Goal: Task Accomplishment & Management: Use online tool/utility

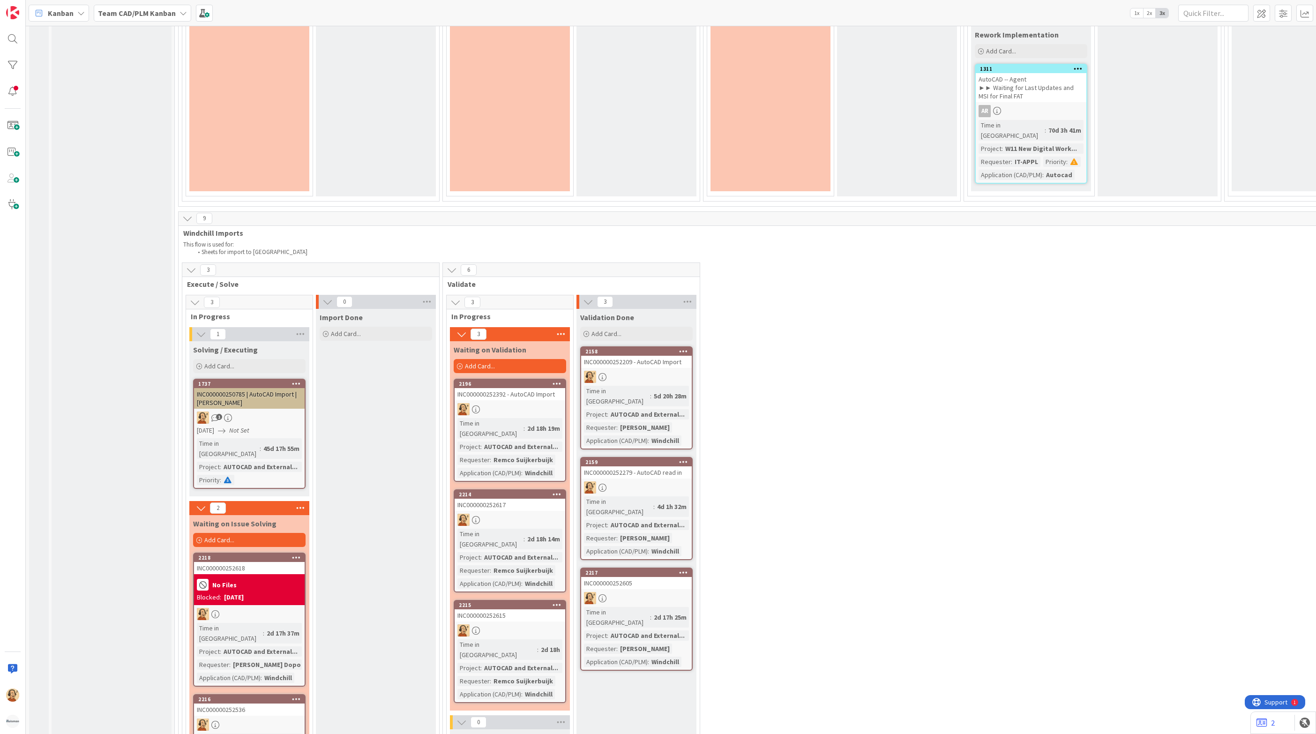
scroll to position [2180, 0]
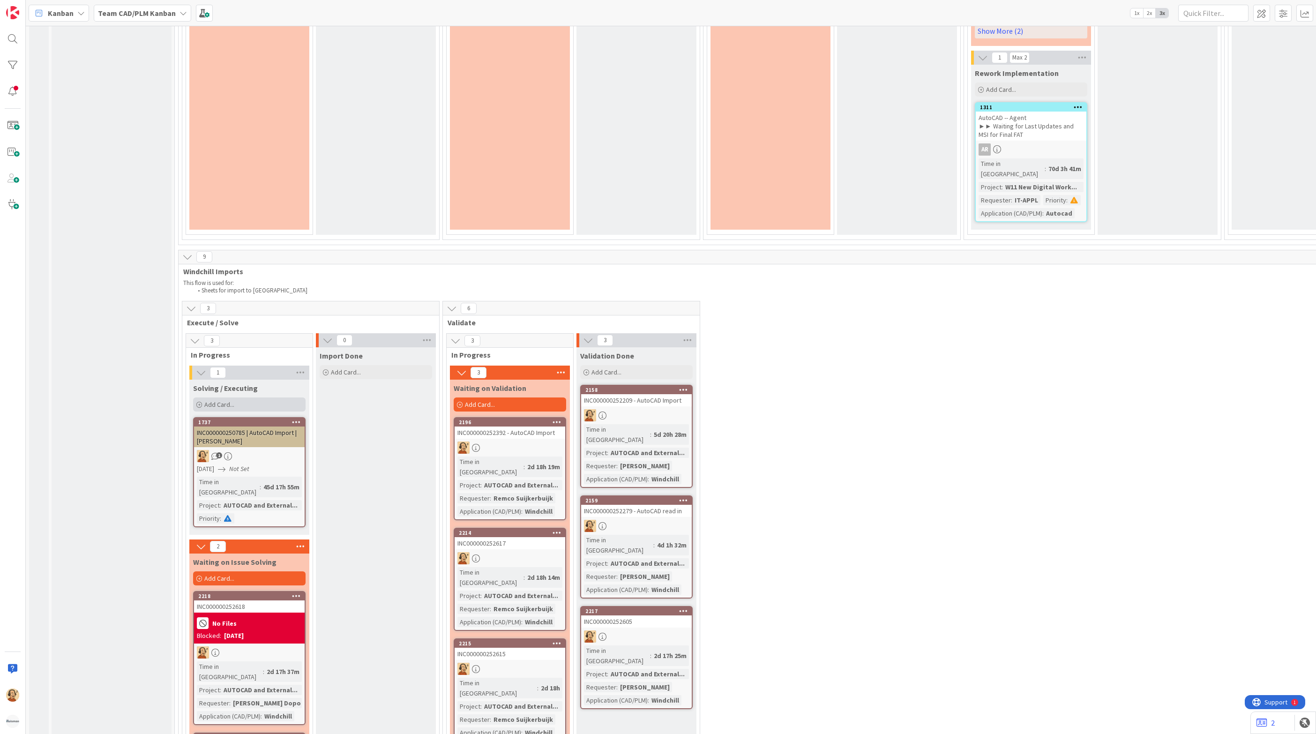
click at [264, 398] on div "Add Card..." at bounding box center [249, 405] width 113 height 14
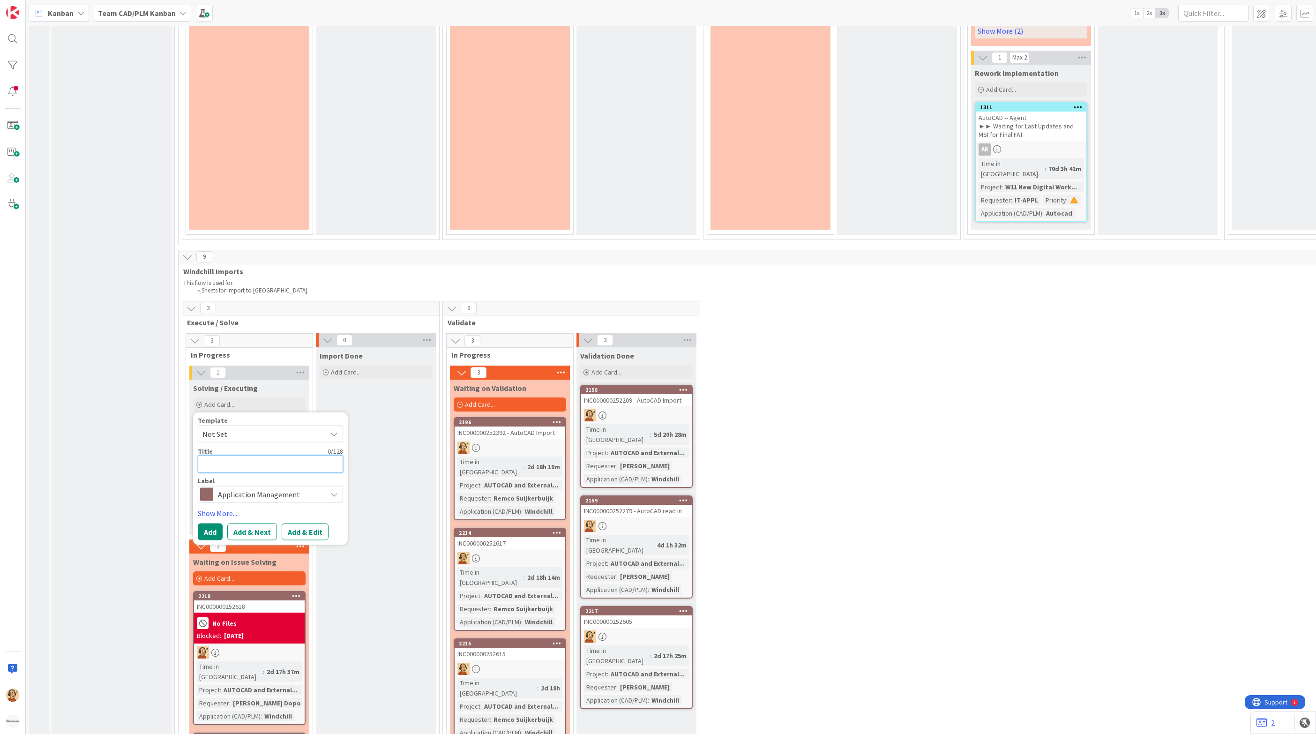
click at [238, 456] on textarea at bounding box center [270, 464] width 145 height 17
paste textarea "INC000000252625"
type textarea "x"
type textarea "INC000000252625"
click at [309, 524] on button "Add & Edit" at bounding box center [305, 532] width 47 height 17
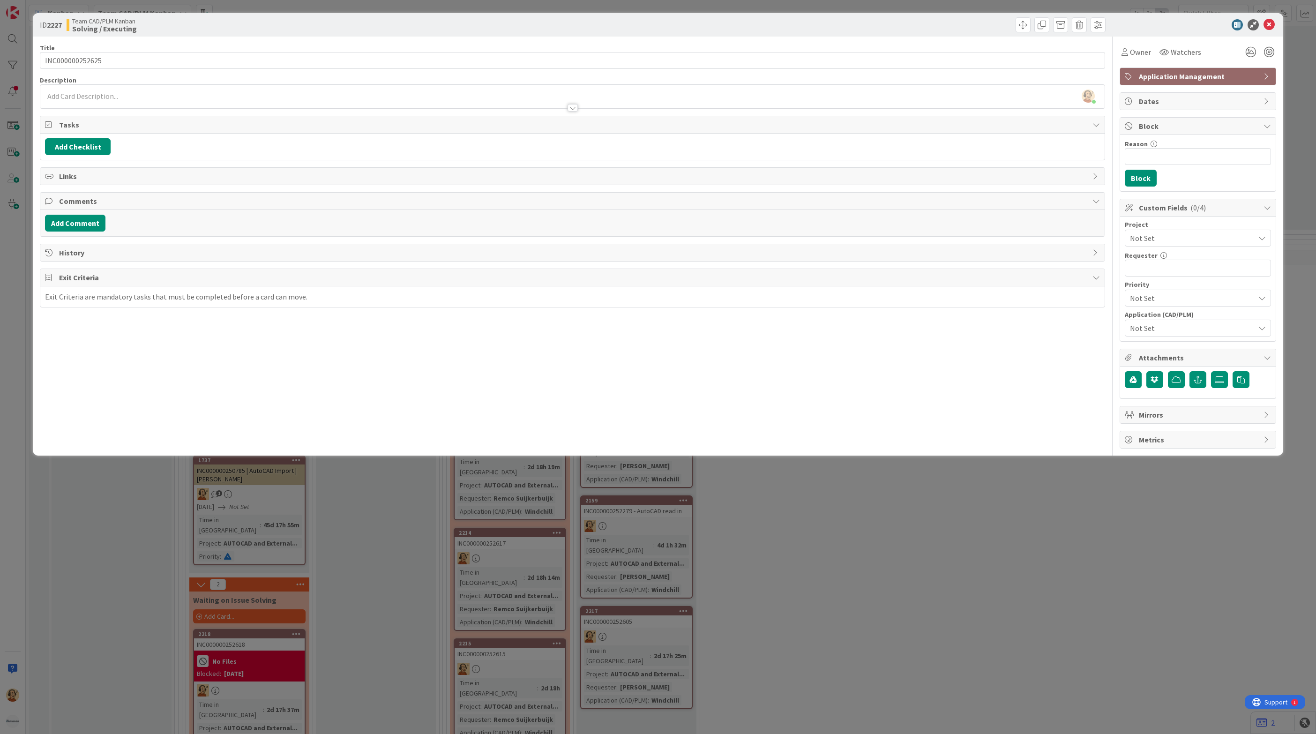
click at [121, 95] on div "[PERSON_NAME] just joined" at bounding box center [572, 96] width 1065 height 23
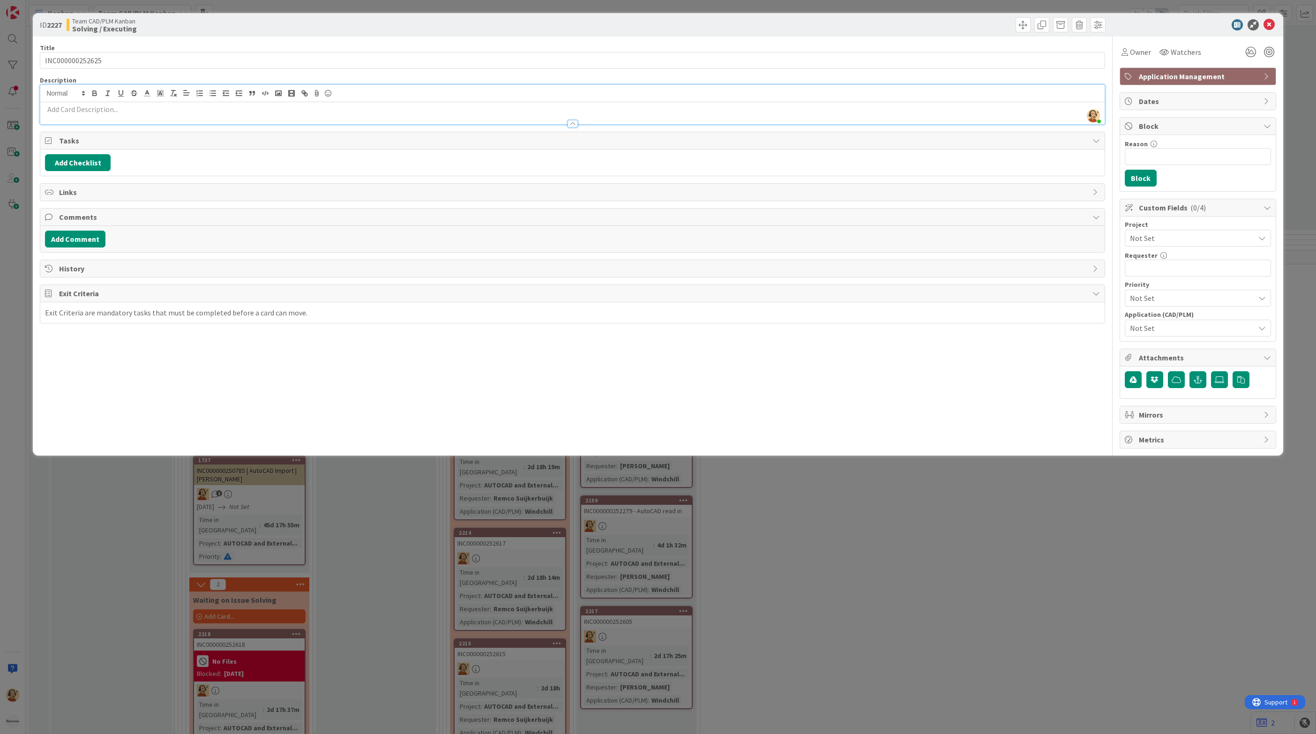
click at [99, 110] on p at bounding box center [572, 109] width 1055 height 11
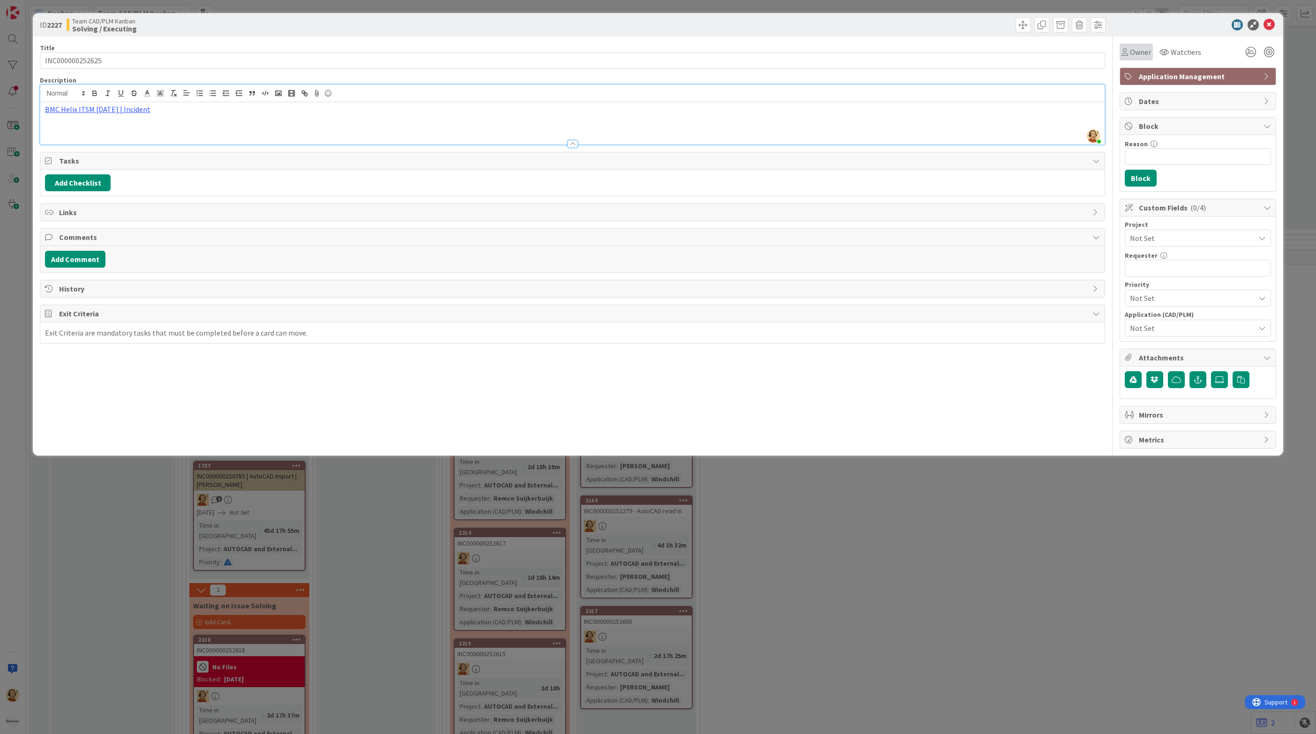
click at [1144, 55] on span "Owner" at bounding box center [1140, 51] width 21 height 11
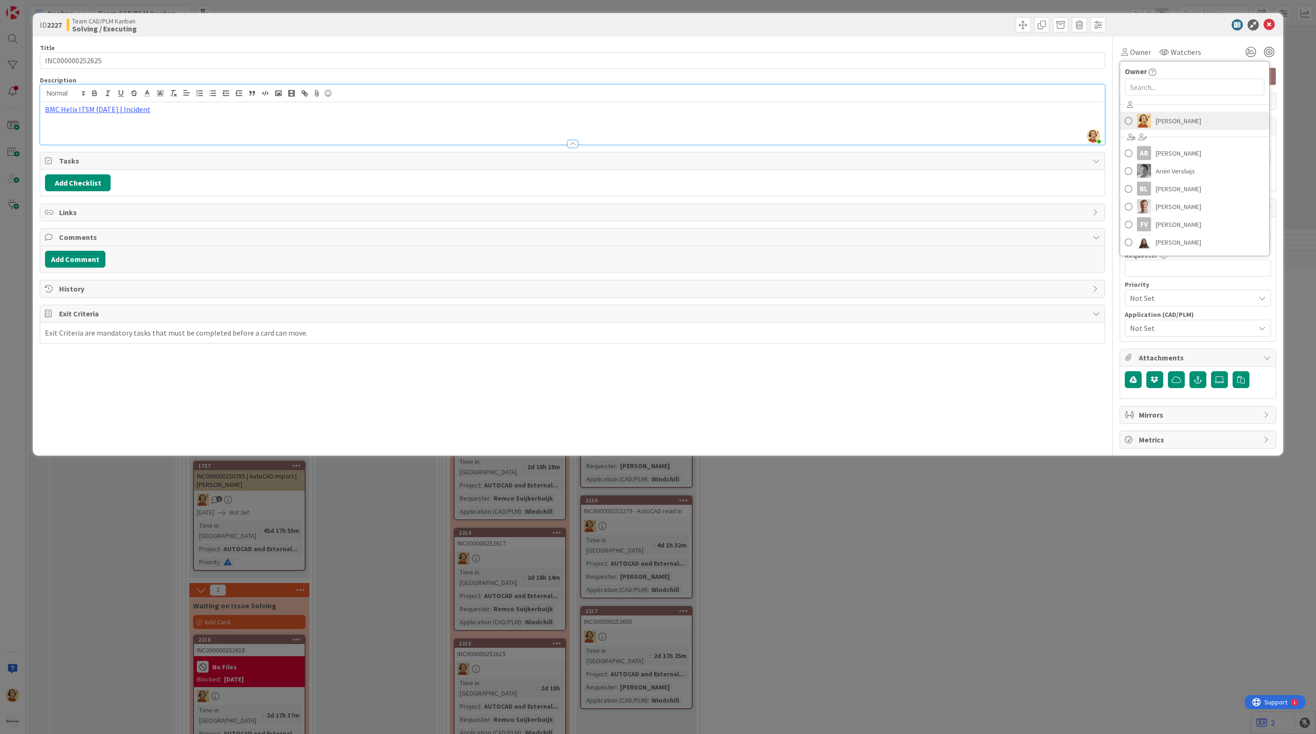
click at [1145, 118] on img at bounding box center [1144, 121] width 14 height 14
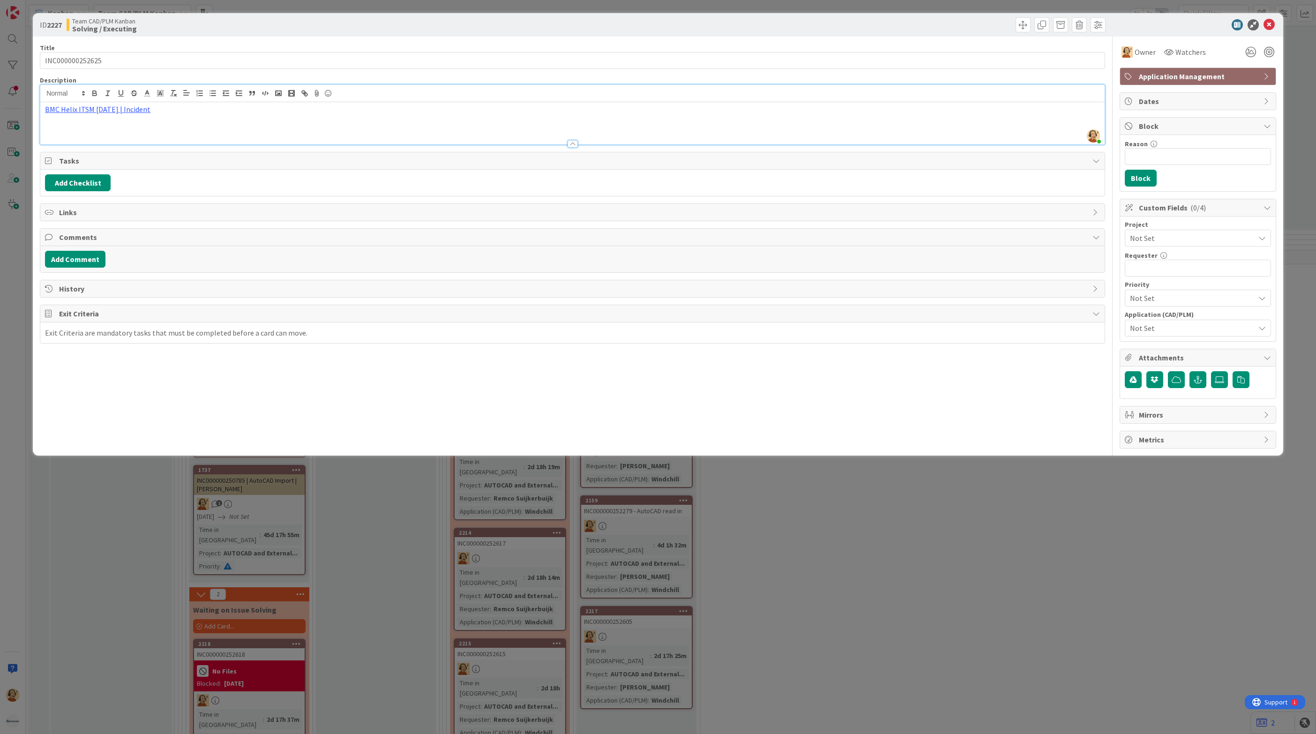
click at [1152, 238] on span "Not Set" at bounding box center [1190, 238] width 120 height 13
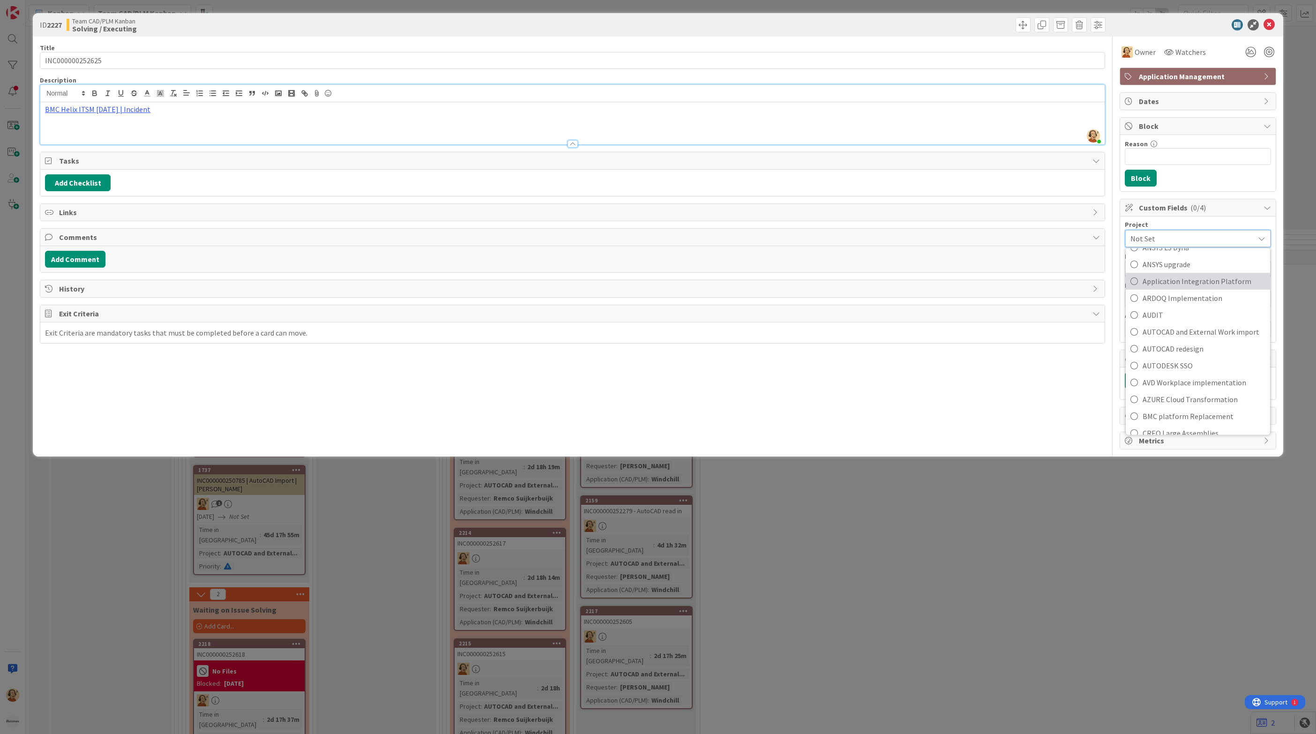
scroll to position [141, 0]
click at [1183, 319] on span "AUTOCAD and External Work import" at bounding box center [1204, 315] width 123 height 14
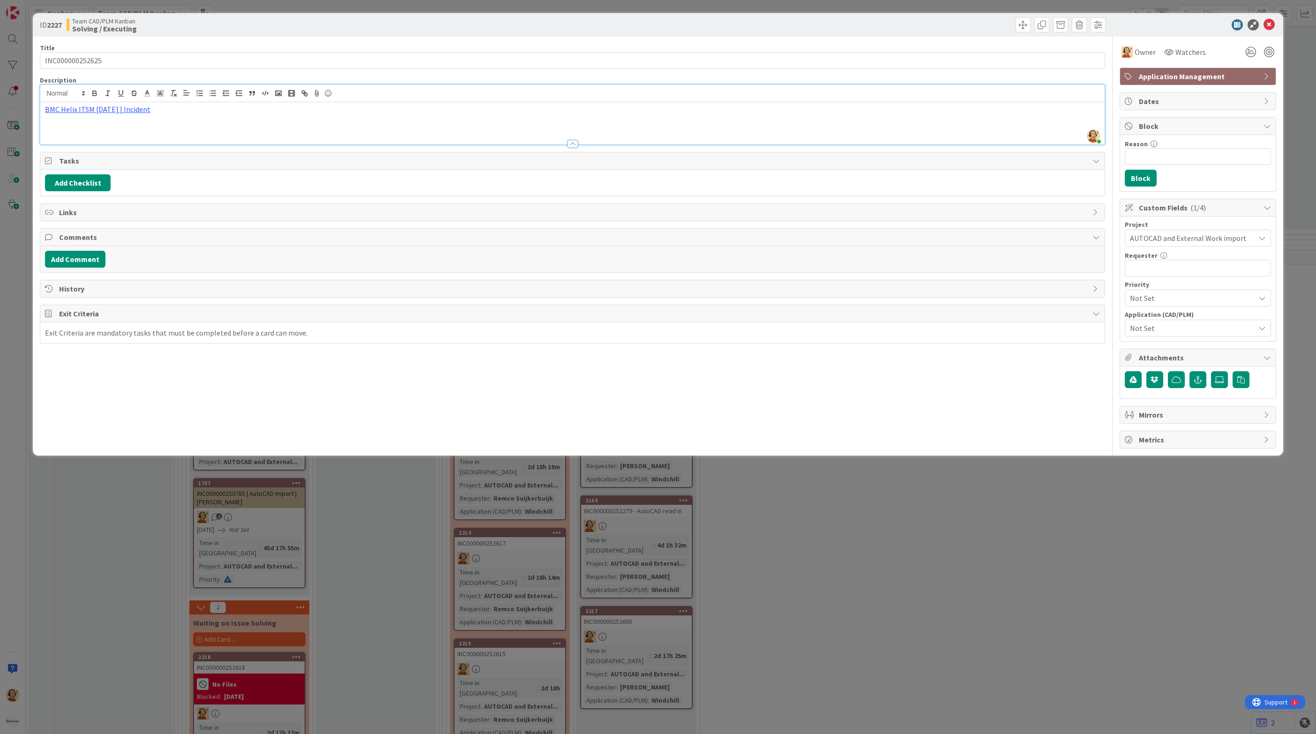
click at [1159, 333] on span "Not Set" at bounding box center [1192, 328] width 125 height 11
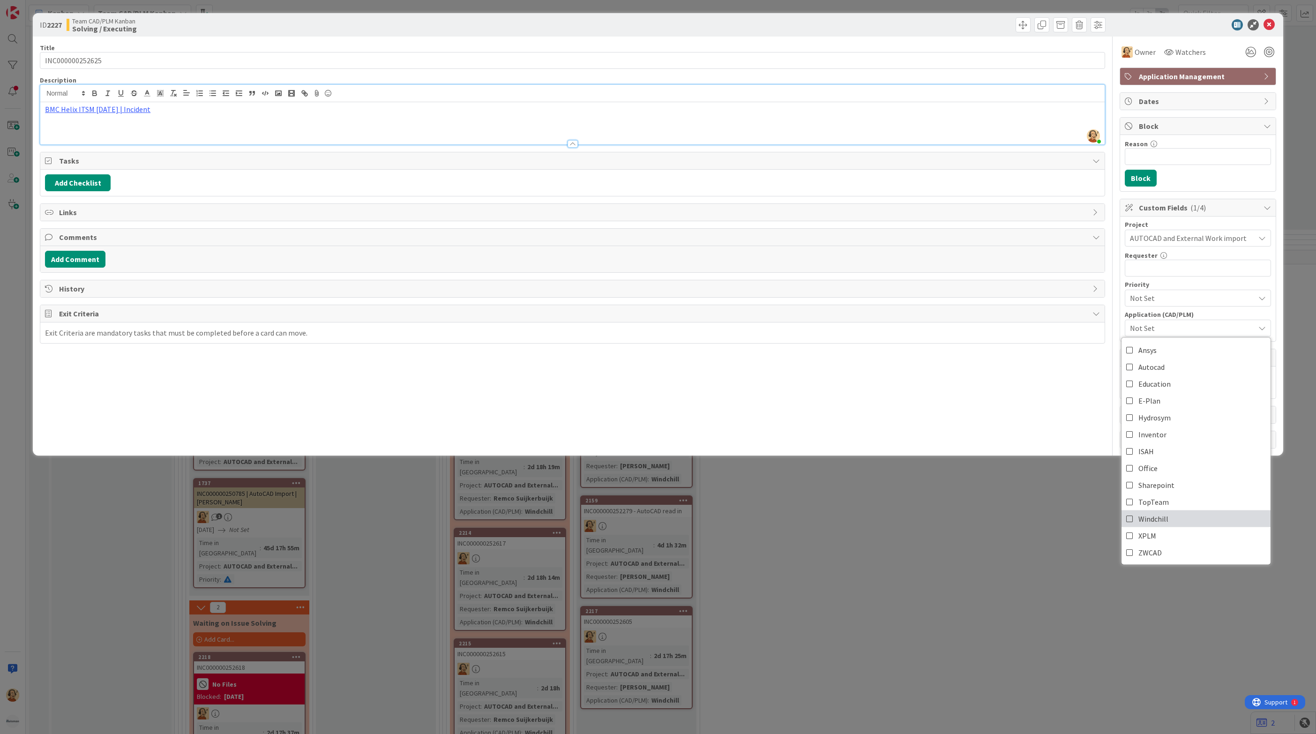
click at [1163, 523] on span "Windchill" at bounding box center [1154, 519] width 30 height 14
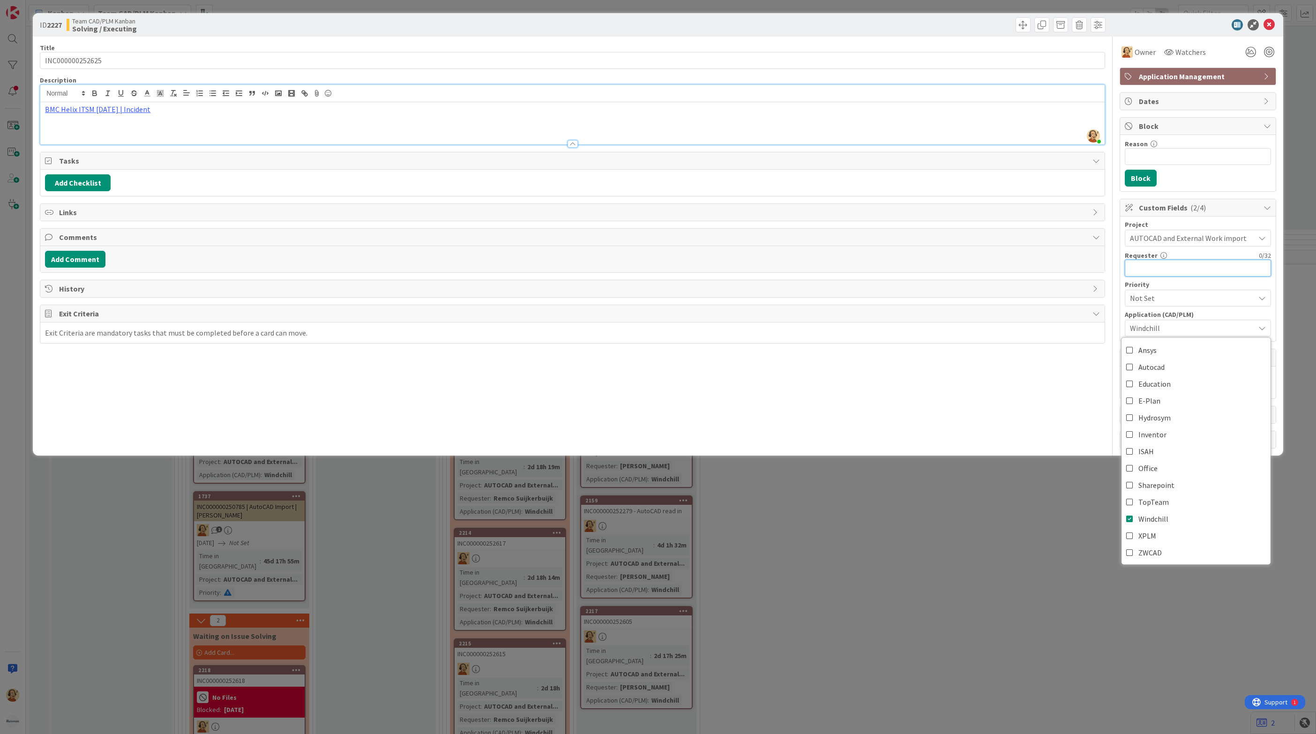
click at [1179, 273] on input "text" at bounding box center [1198, 268] width 146 height 17
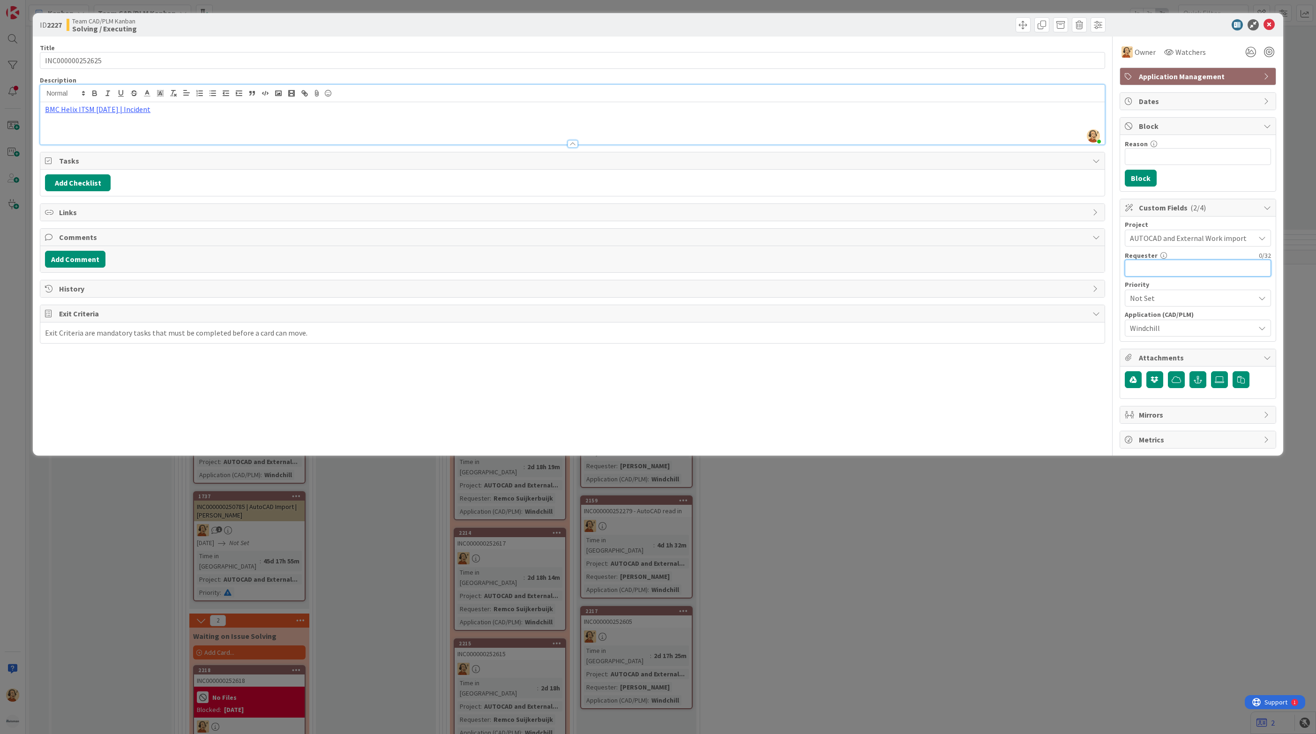
paste input "Remco Suijkerbuijk"
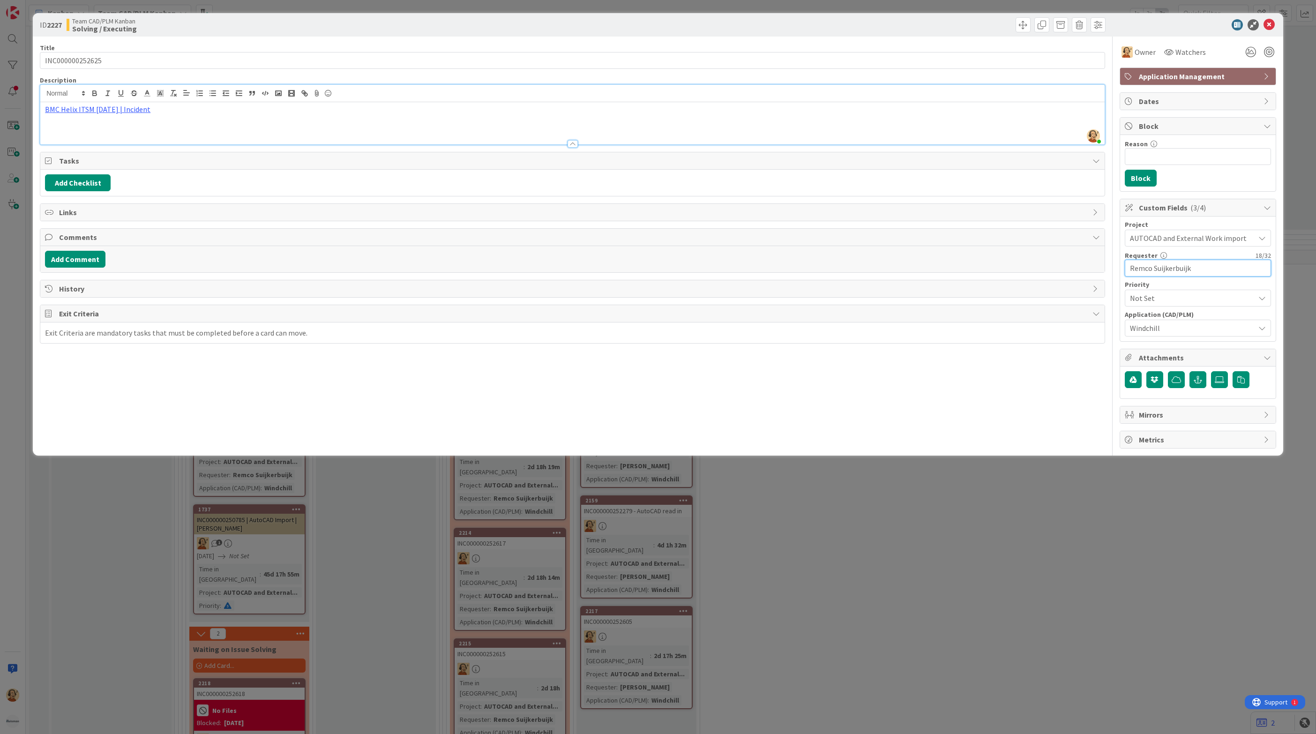
type input "Remco Suijkerbuijk"
click at [1176, 156] on input "Reason" at bounding box center [1198, 156] width 146 height 17
click at [1273, 21] on icon at bounding box center [1269, 24] width 11 height 11
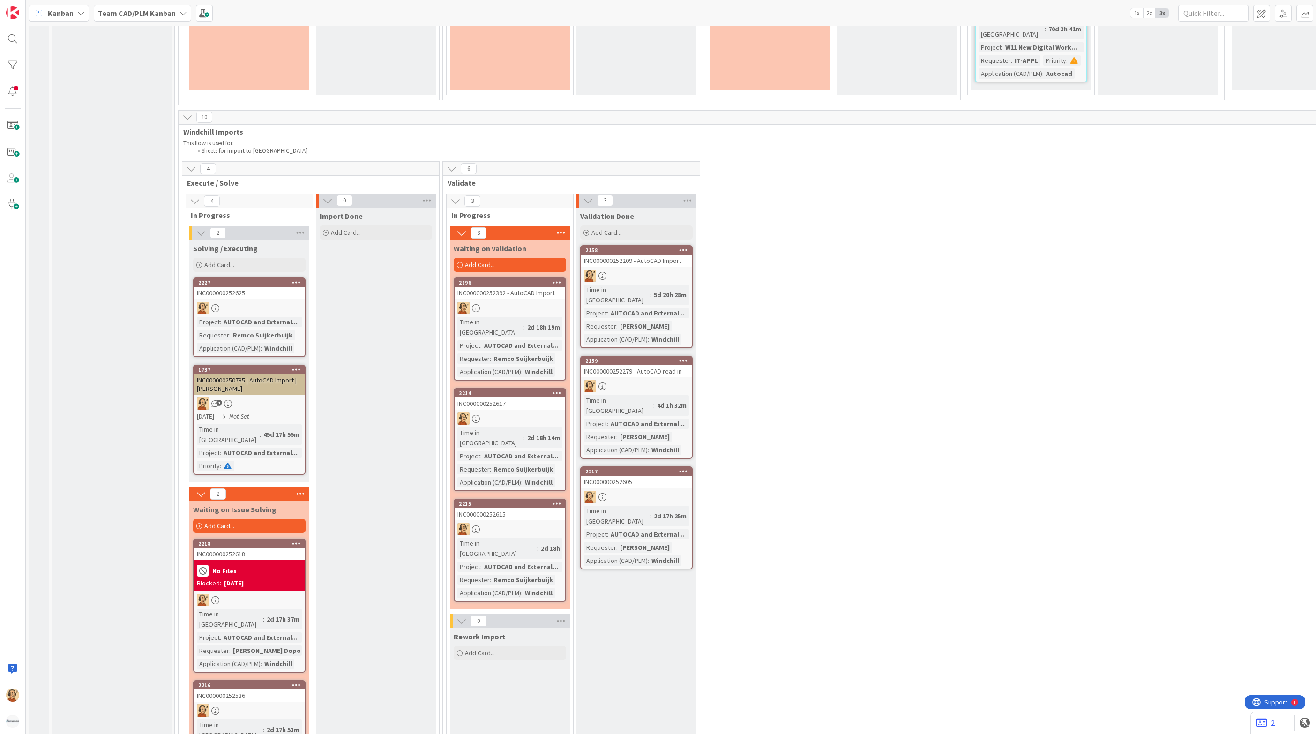
scroll to position [2320, 0]
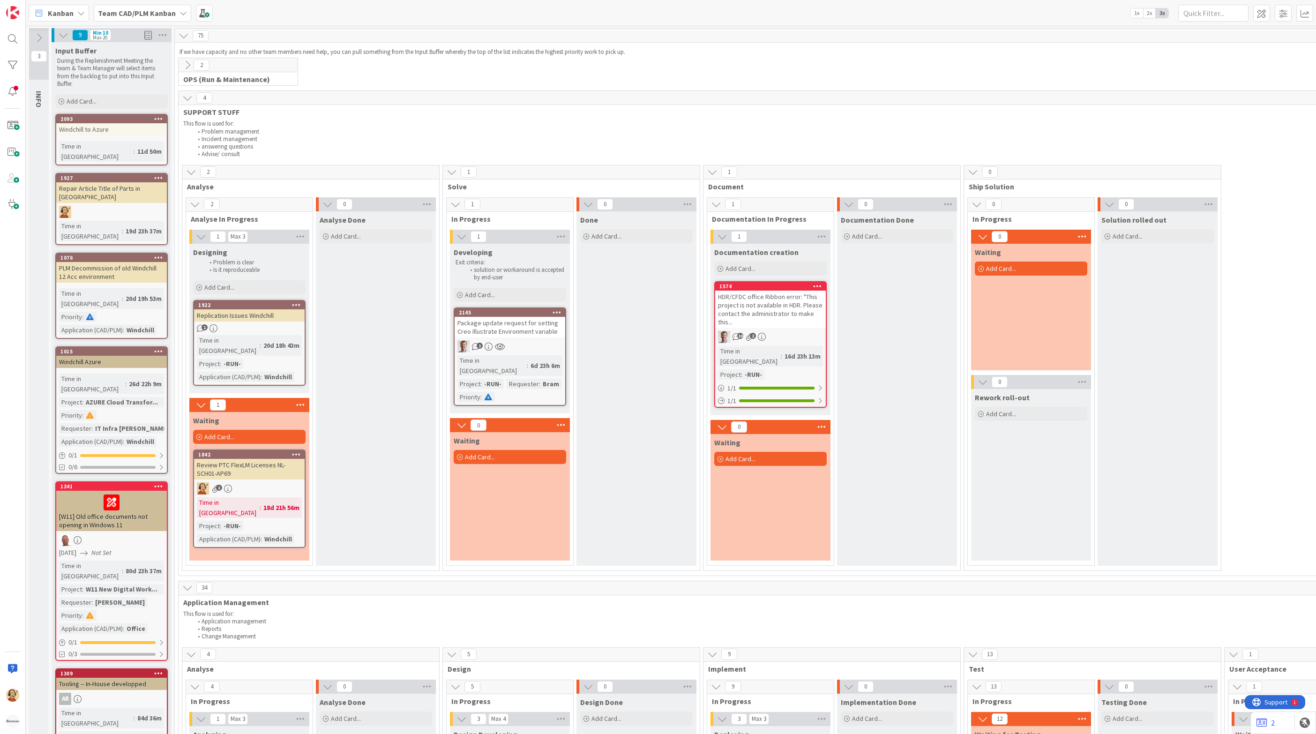
click at [120, 14] on b "Team CAD/PLM Kanban" at bounding box center [137, 12] width 78 height 9
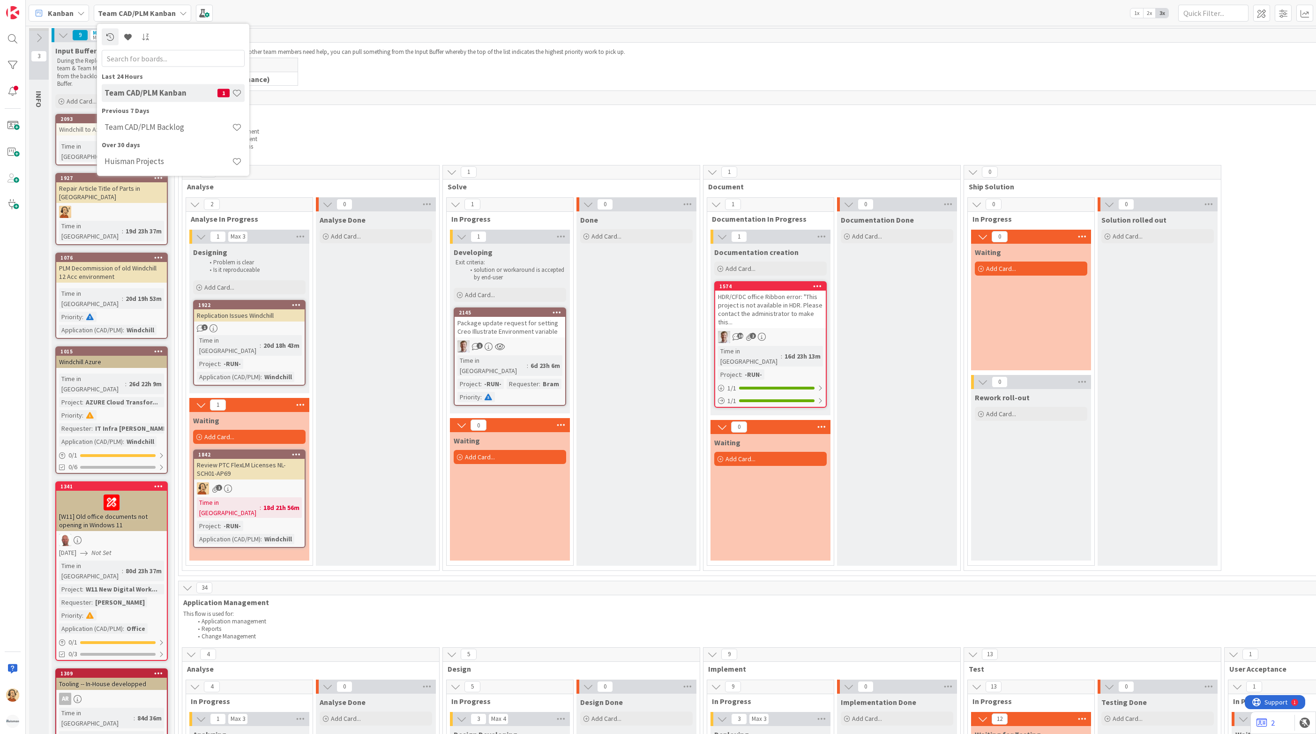
click at [360, 20] on div "Kanban Team CAD/PLM Kanban Last 24 Hours Team CAD/PLM Kanban 1 Previous 7 Days …" at bounding box center [671, 13] width 1291 height 26
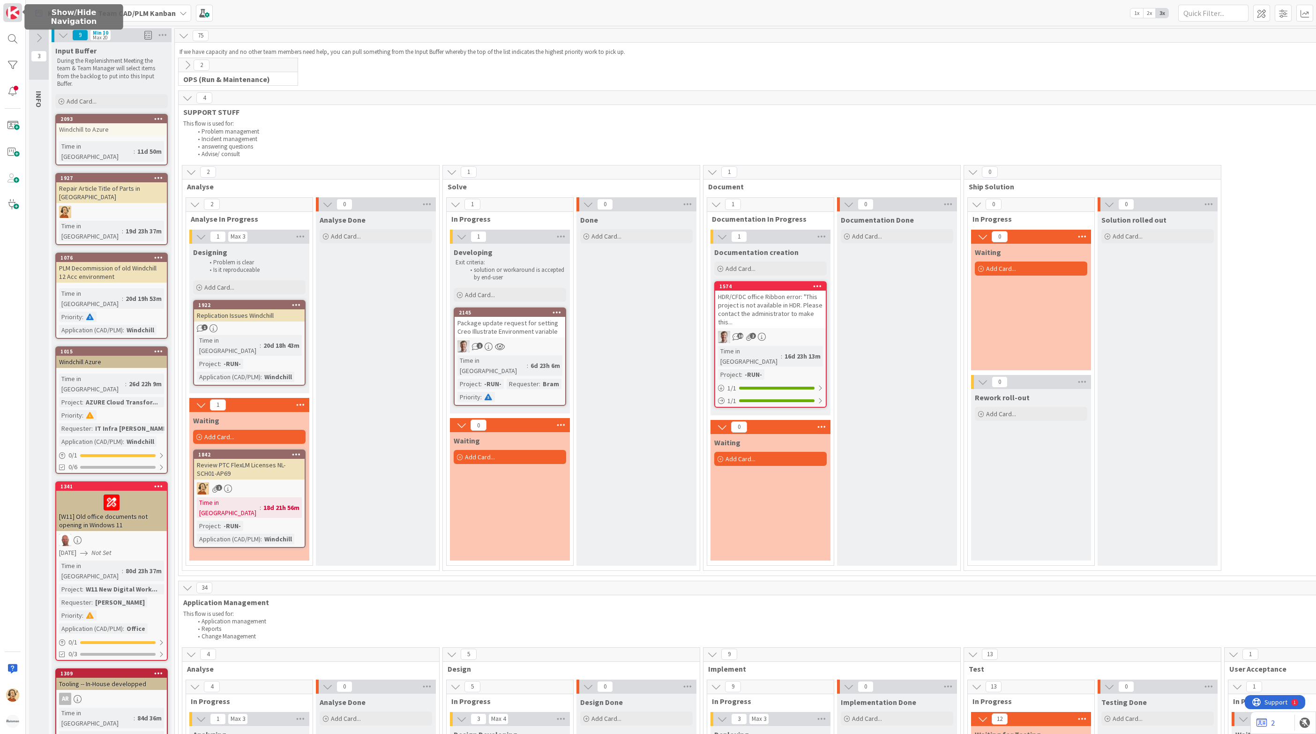
click at [15, 14] on img at bounding box center [12, 12] width 13 height 13
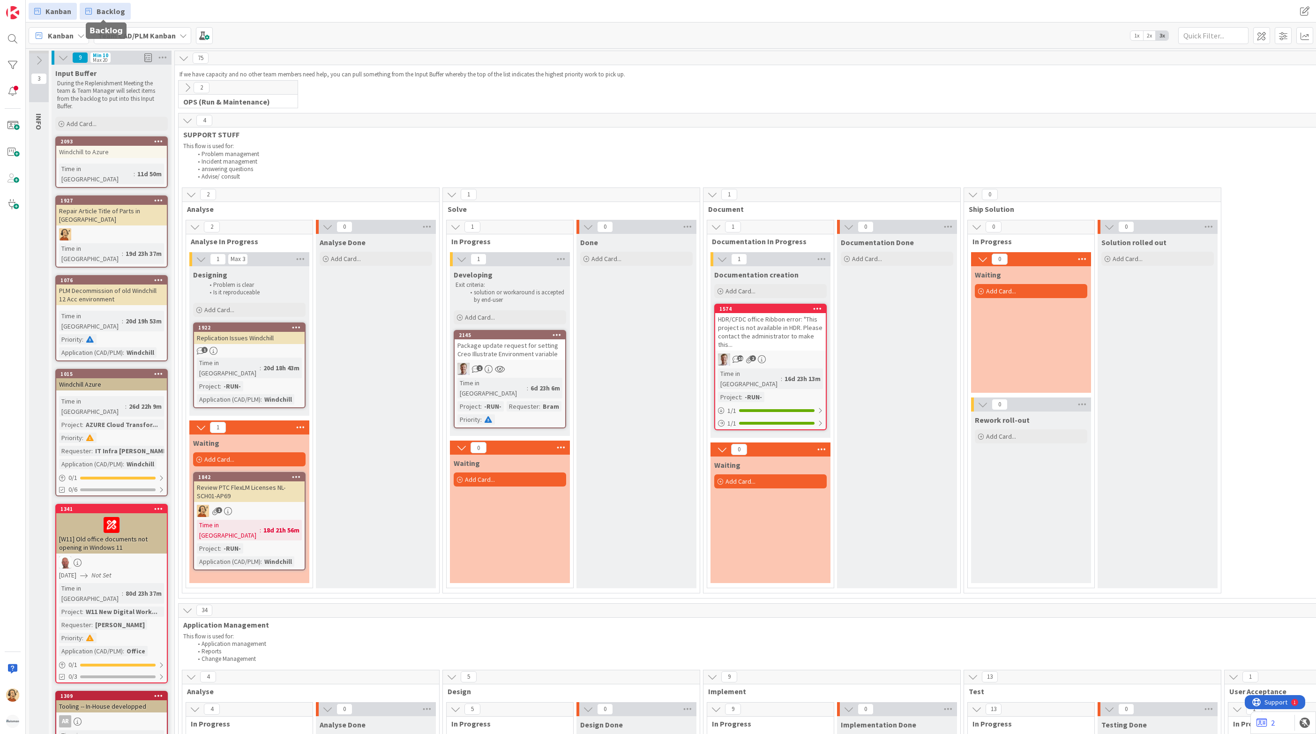
click at [114, 13] on span "Backlog" at bounding box center [111, 11] width 29 height 11
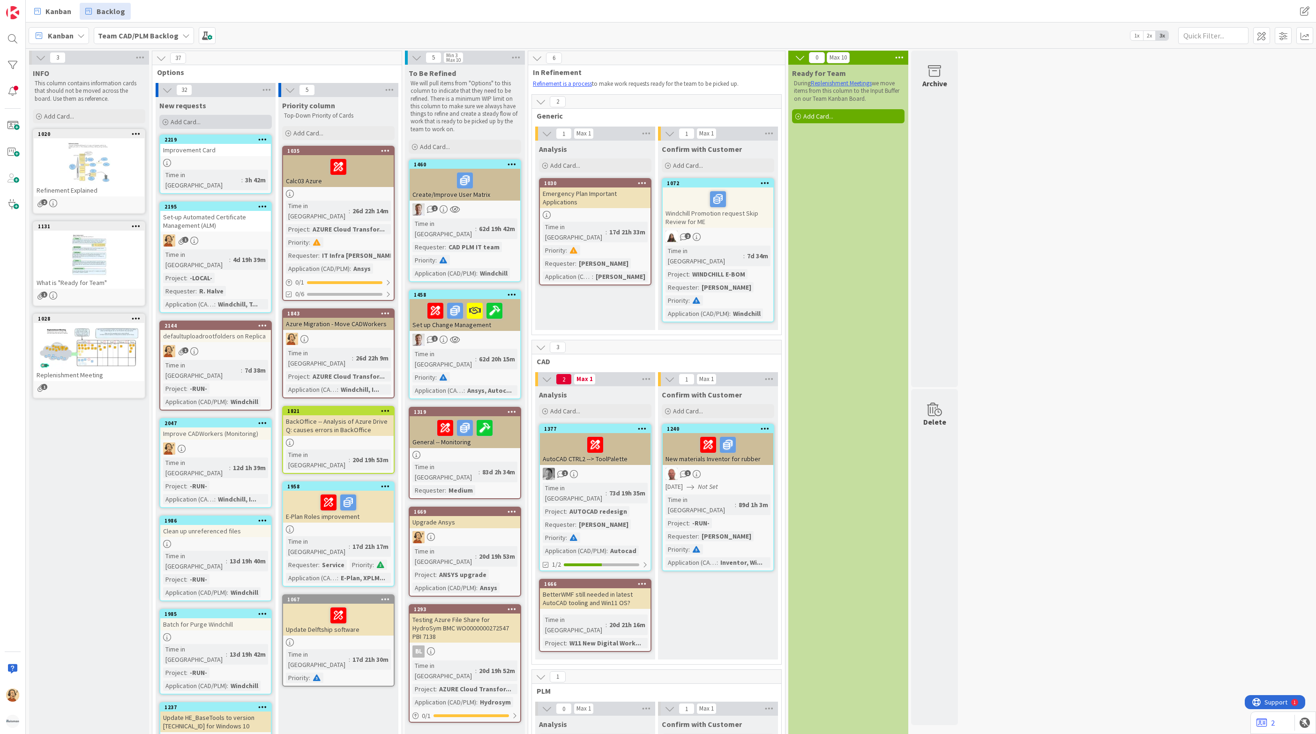
click at [193, 120] on span "Add Card..." at bounding box center [186, 122] width 30 height 8
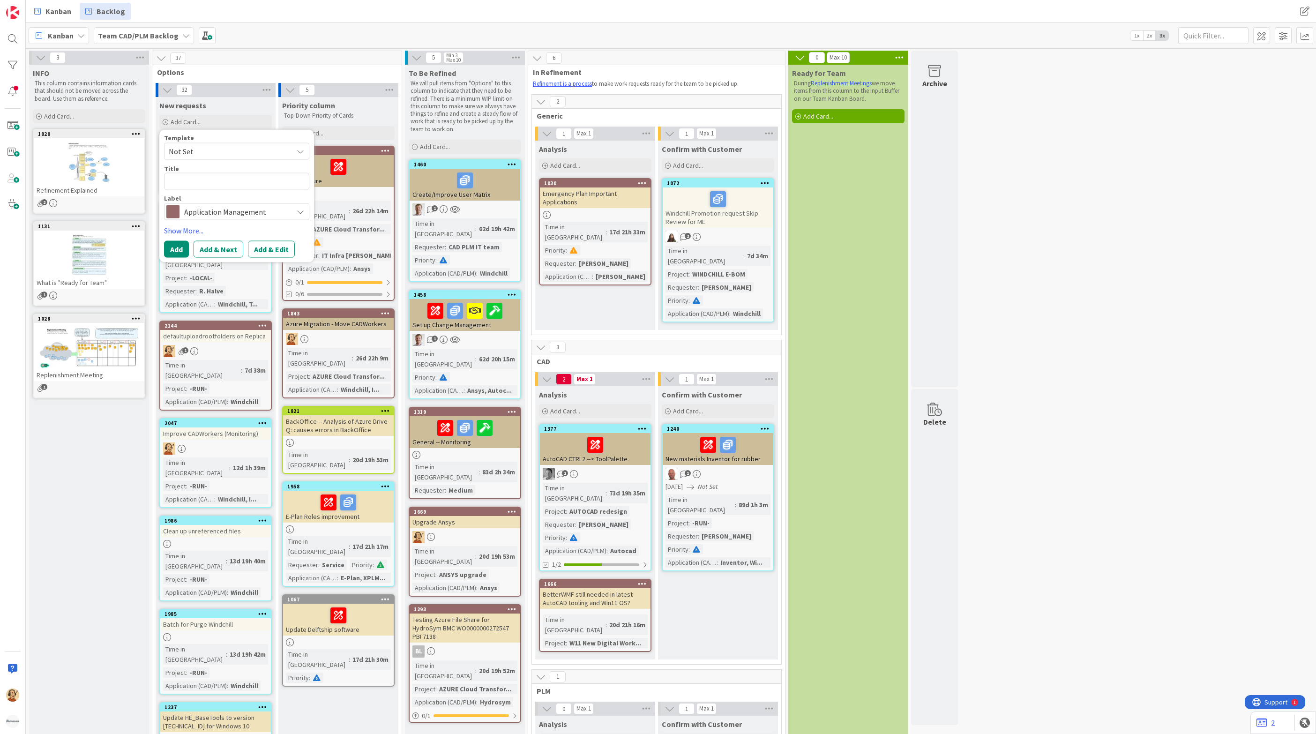
click at [203, 177] on textarea at bounding box center [236, 181] width 145 height 17
type textarea "x"
type textarea "U"
type textarea "x"
type textarea "Up"
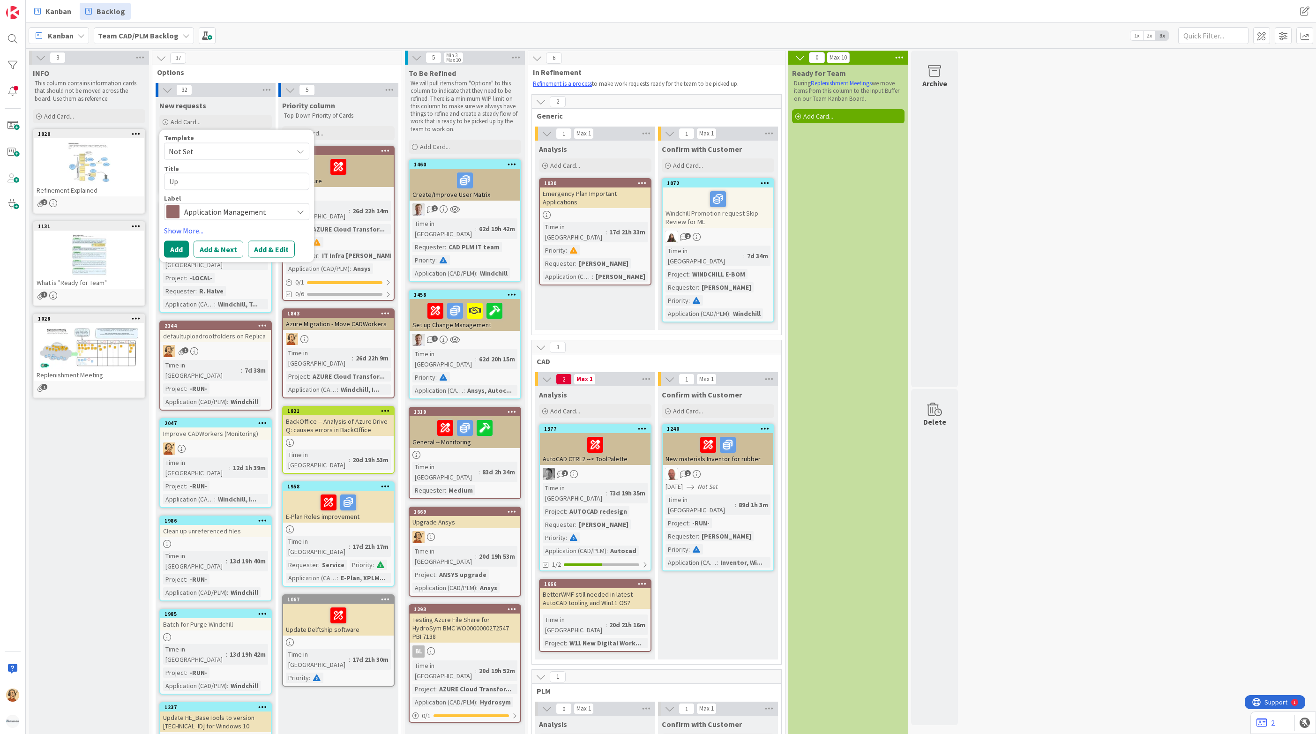
type textarea "x"
type textarea "Upd"
type textarea "x"
type textarea "Upda"
type textarea "x"
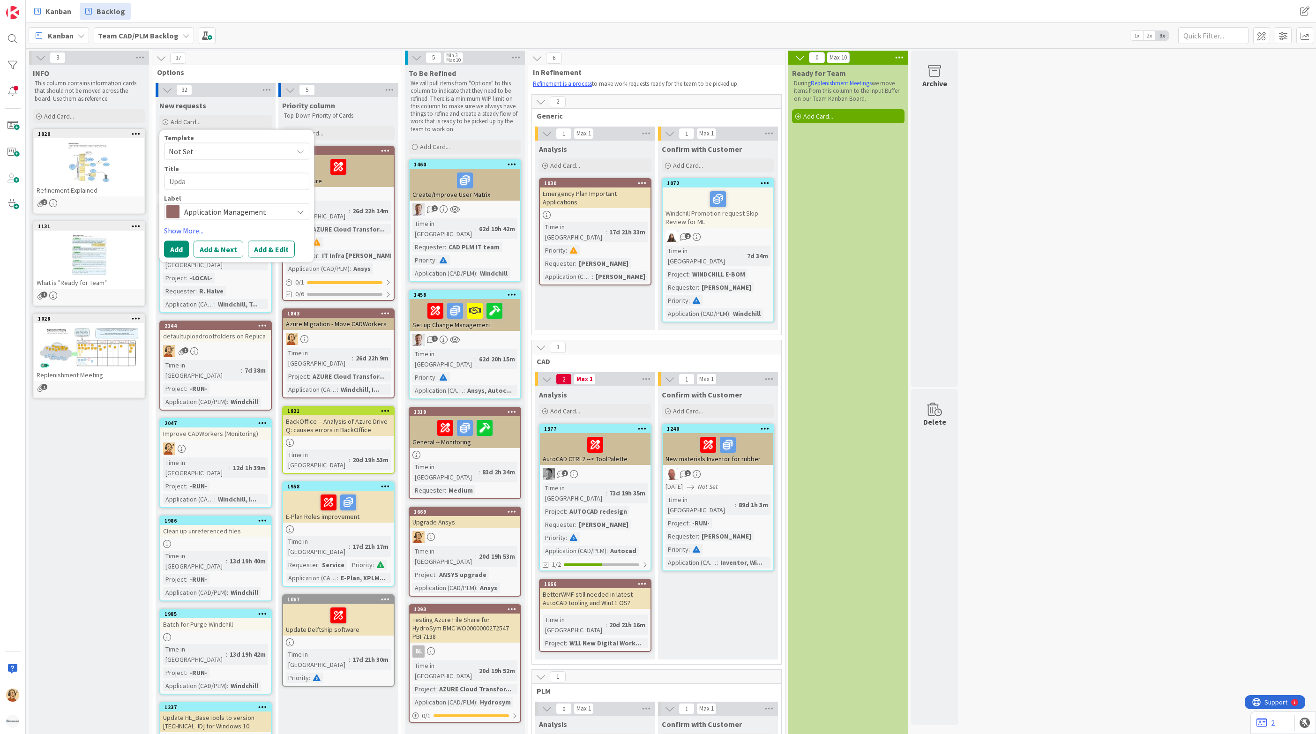
type textarea "Updat"
type textarea "x"
type textarea "Update"
type textarea "x"
type textarea "Update"
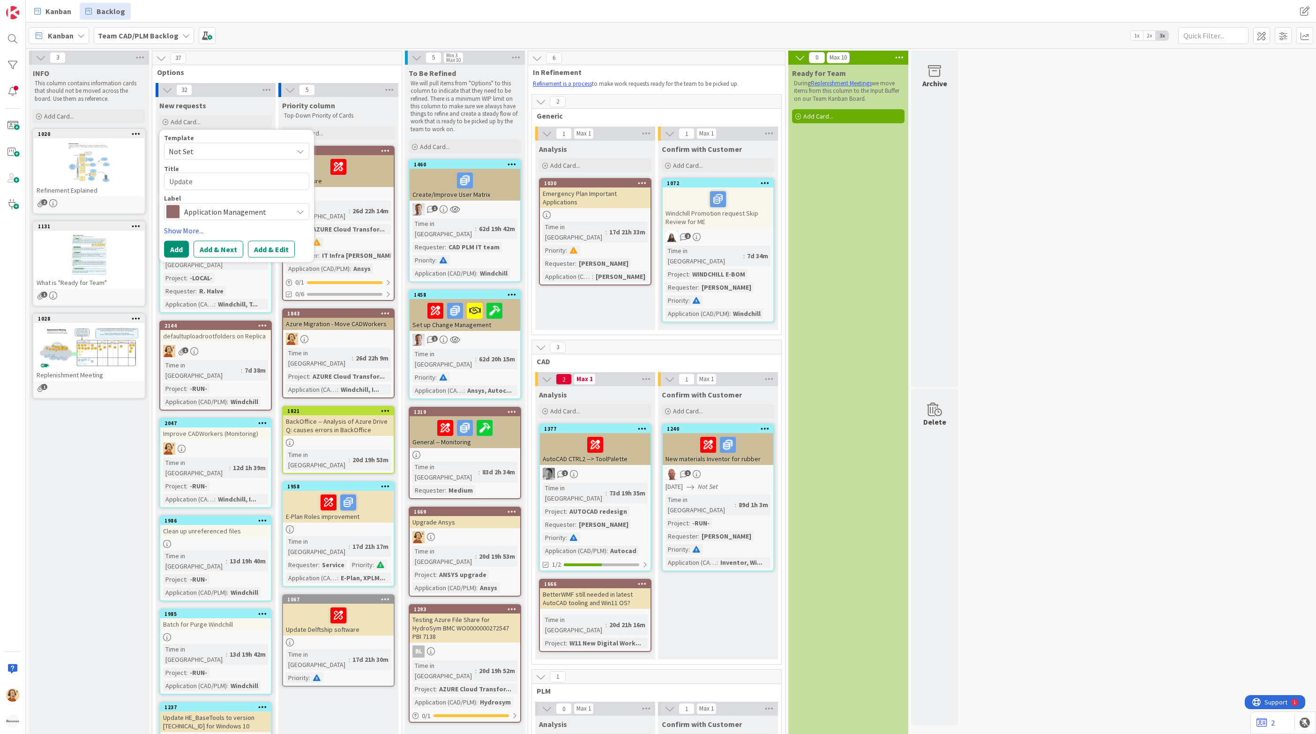
type textarea "x"
type textarea "Update O"
type textarea "x"
type textarea "Update Or"
type textarea "x"
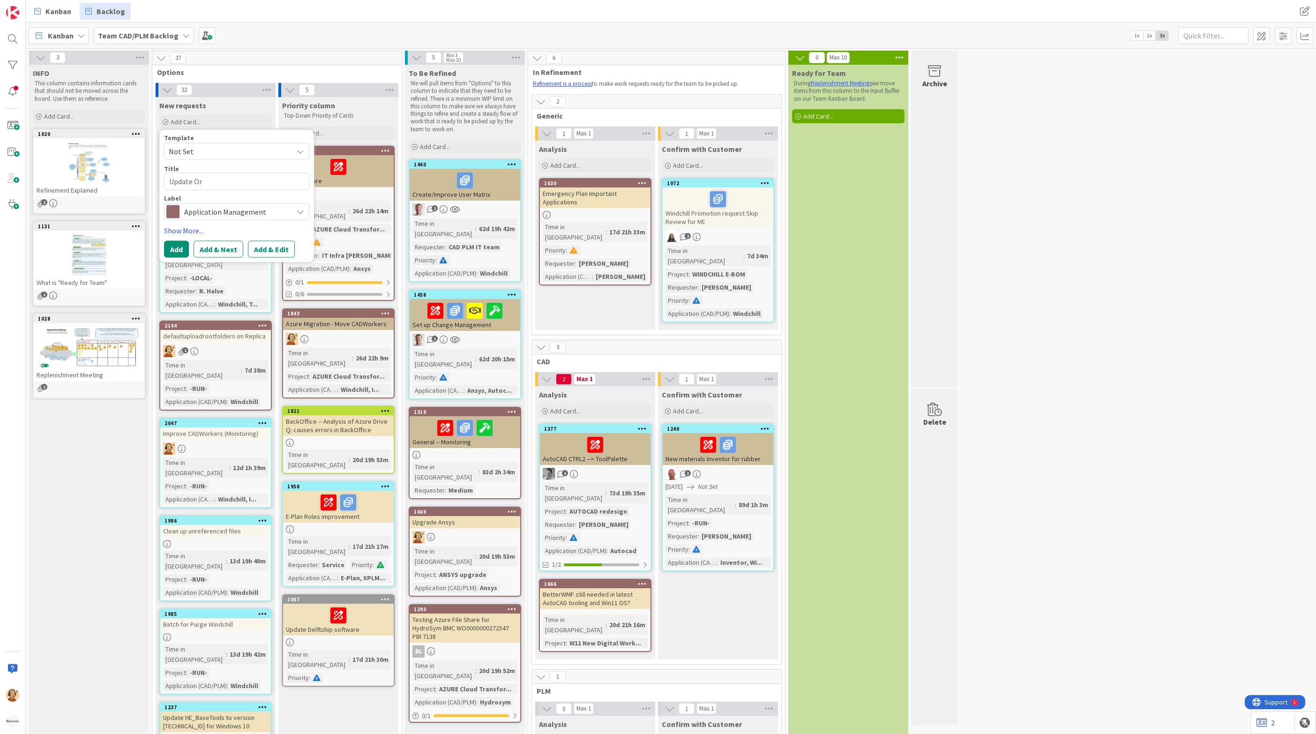
type textarea "Update Orc"
type textarea "x"
type textarea "Update Orca"
type textarea "x"
type textarea "Update Orcaf"
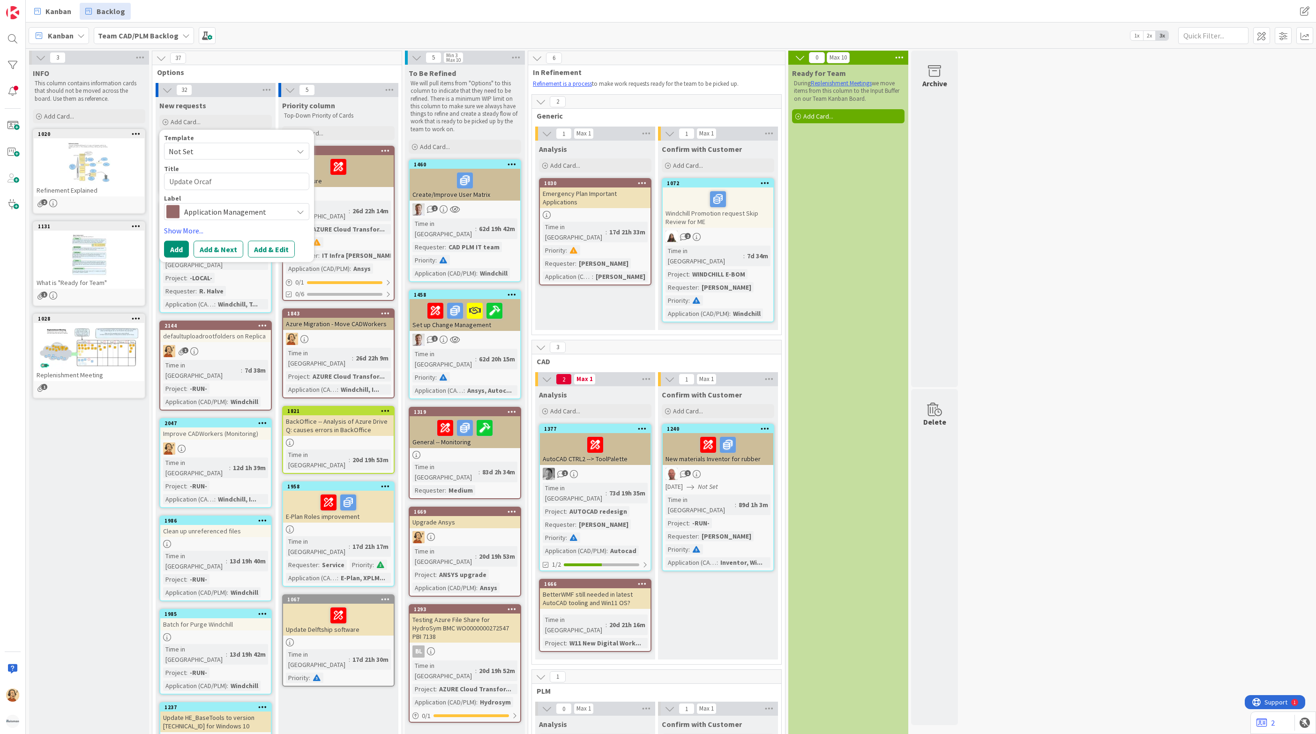
type textarea "x"
type textarea "Update Orcafl"
type textarea "x"
type textarea "Update Orcafle"
type textarea "x"
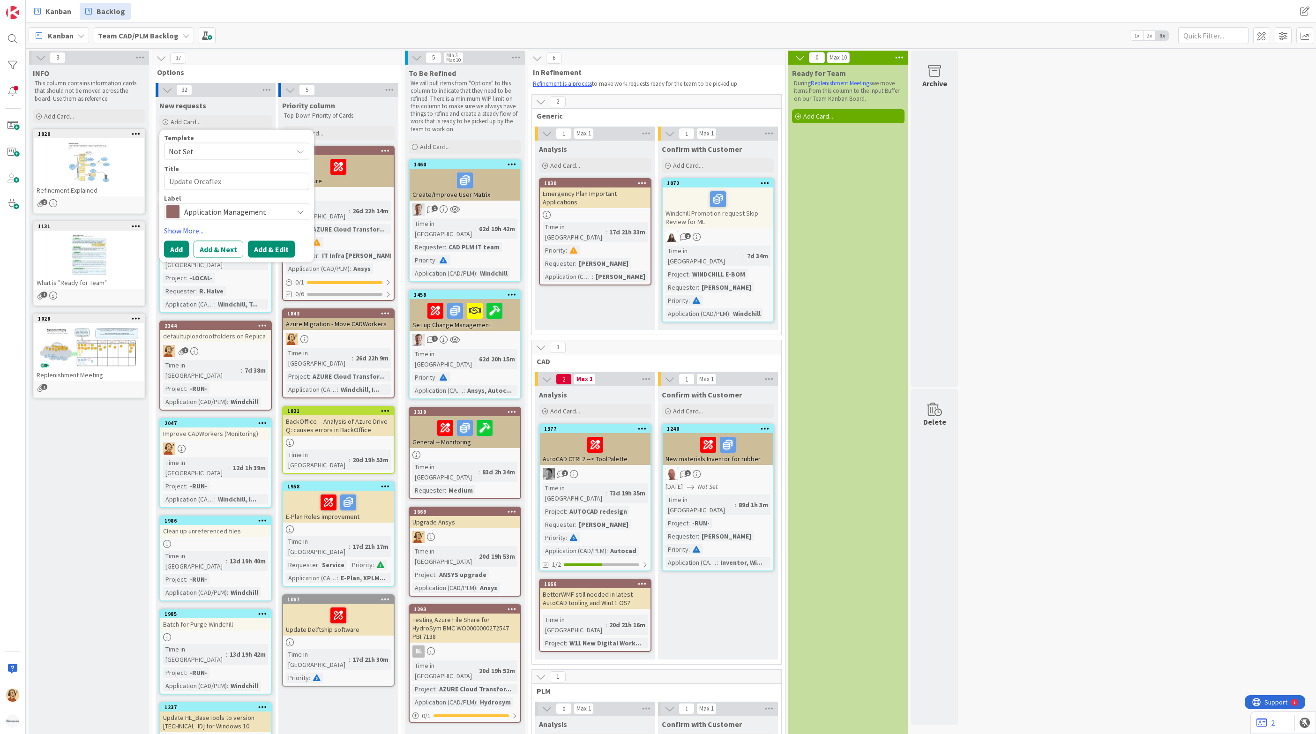
type textarea "Update Orcaflex"
click at [266, 248] on button "Add & Edit" at bounding box center [271, 249] width 47 height 17
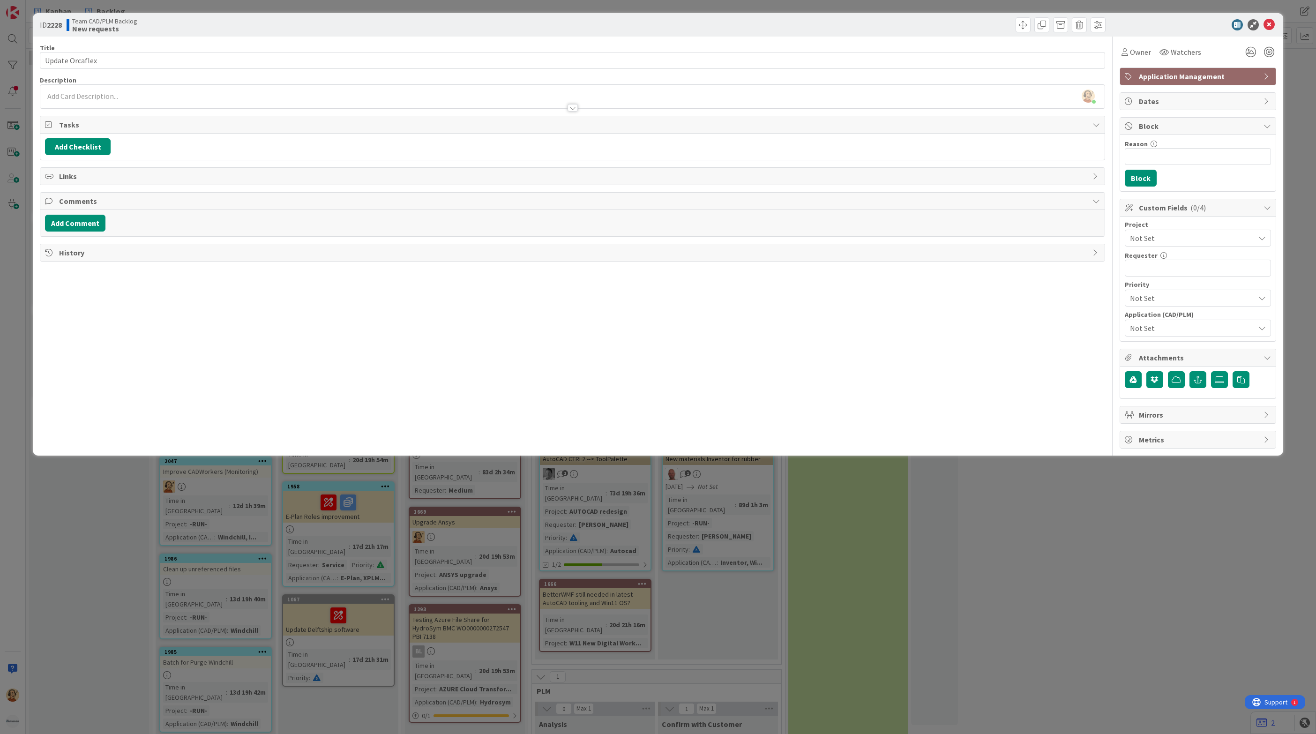
click at [1159, 240] on span "Not Set" at bounding box center [1190, 238] width 120 height 13
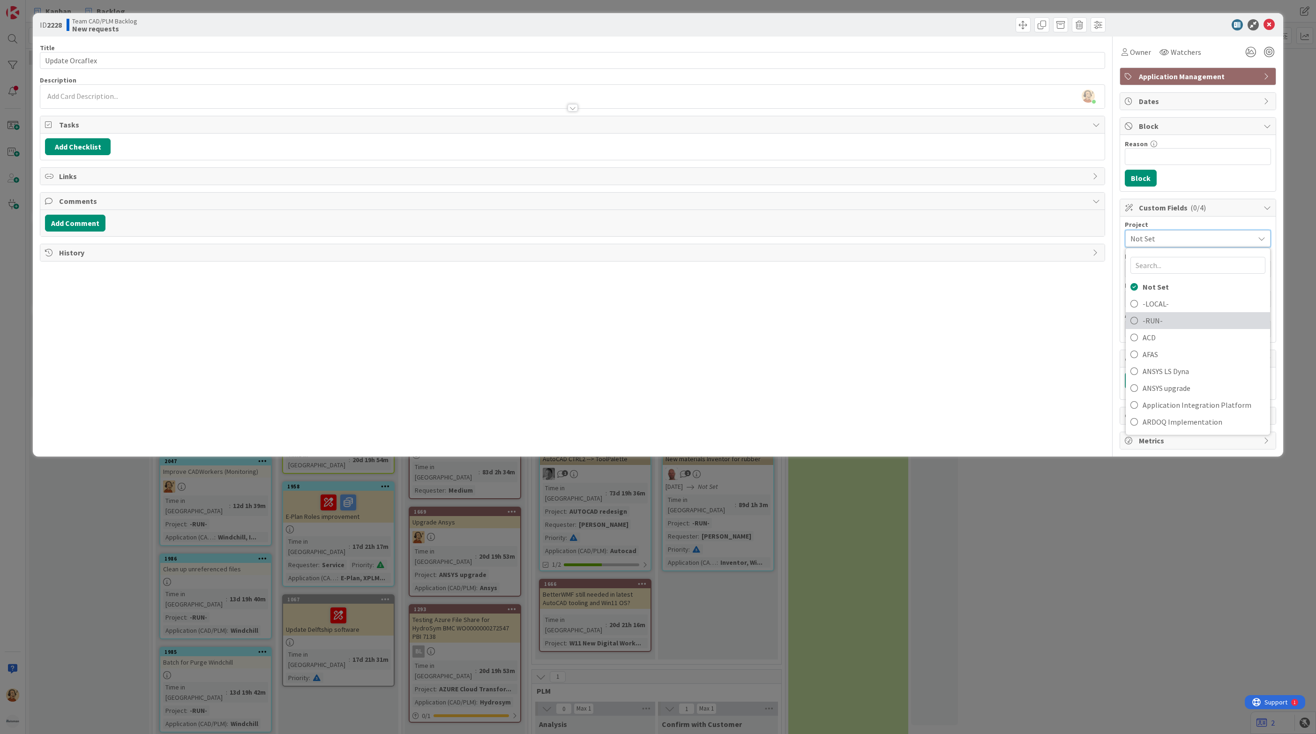
click at [1171, 320] on span "-RUN-" at bounding box center [1204, 321] width 123 height 14
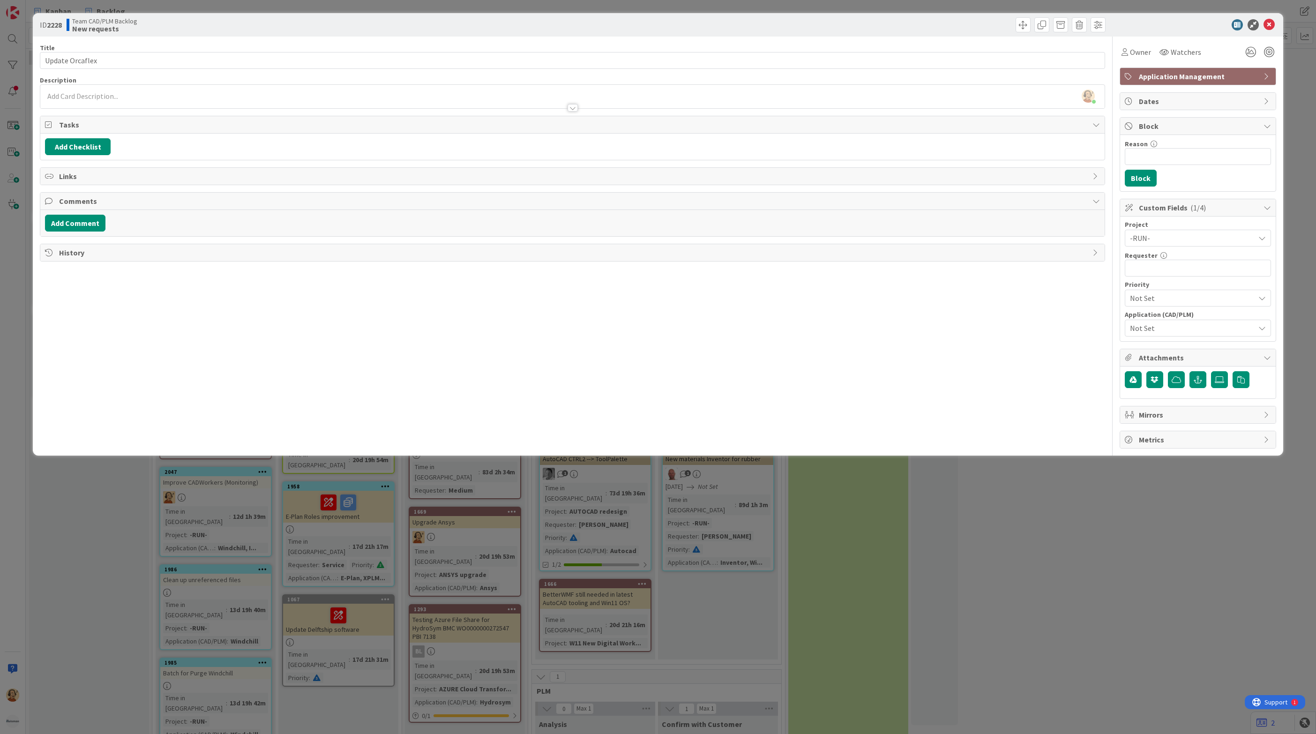
click at [1154, 243] on span "-RUN-" at bounding box center [1190, 238] width 120 height 13
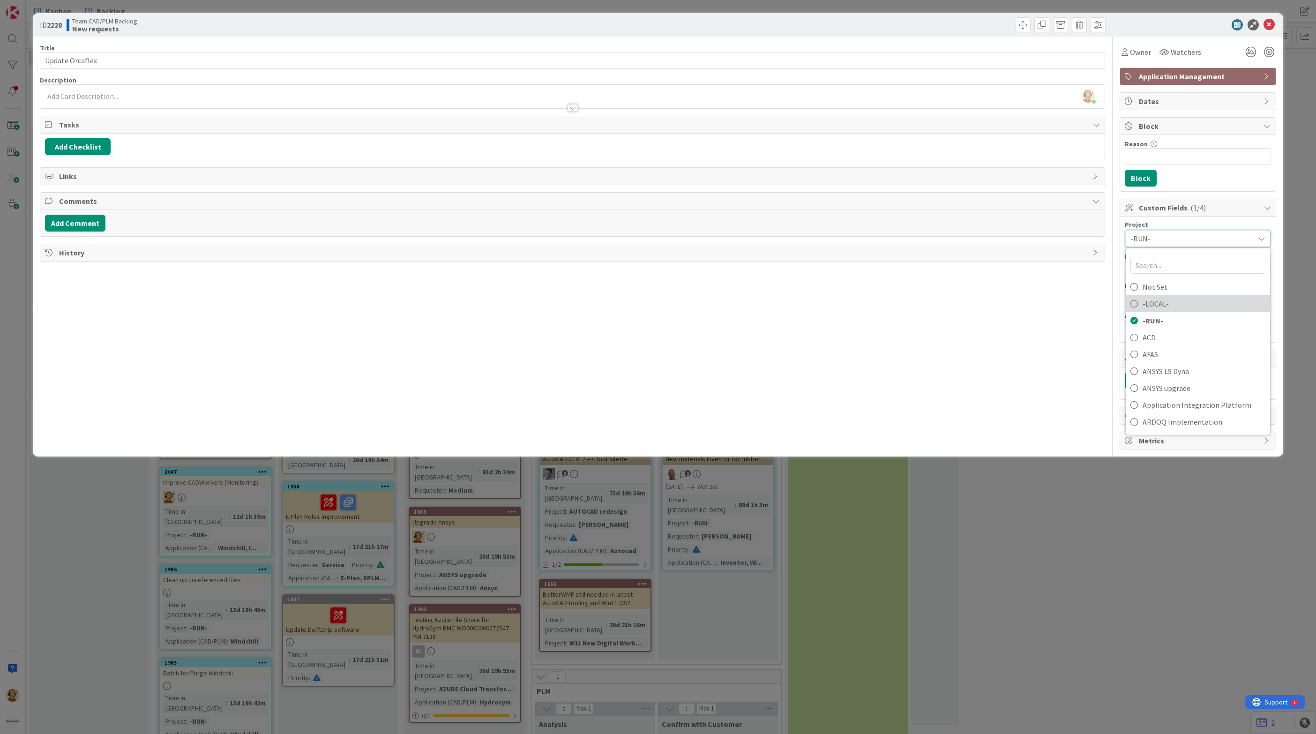
click at [1165, 304] on span "-LOCAL-" at bounding box center [1204, 304] width 123 height 14
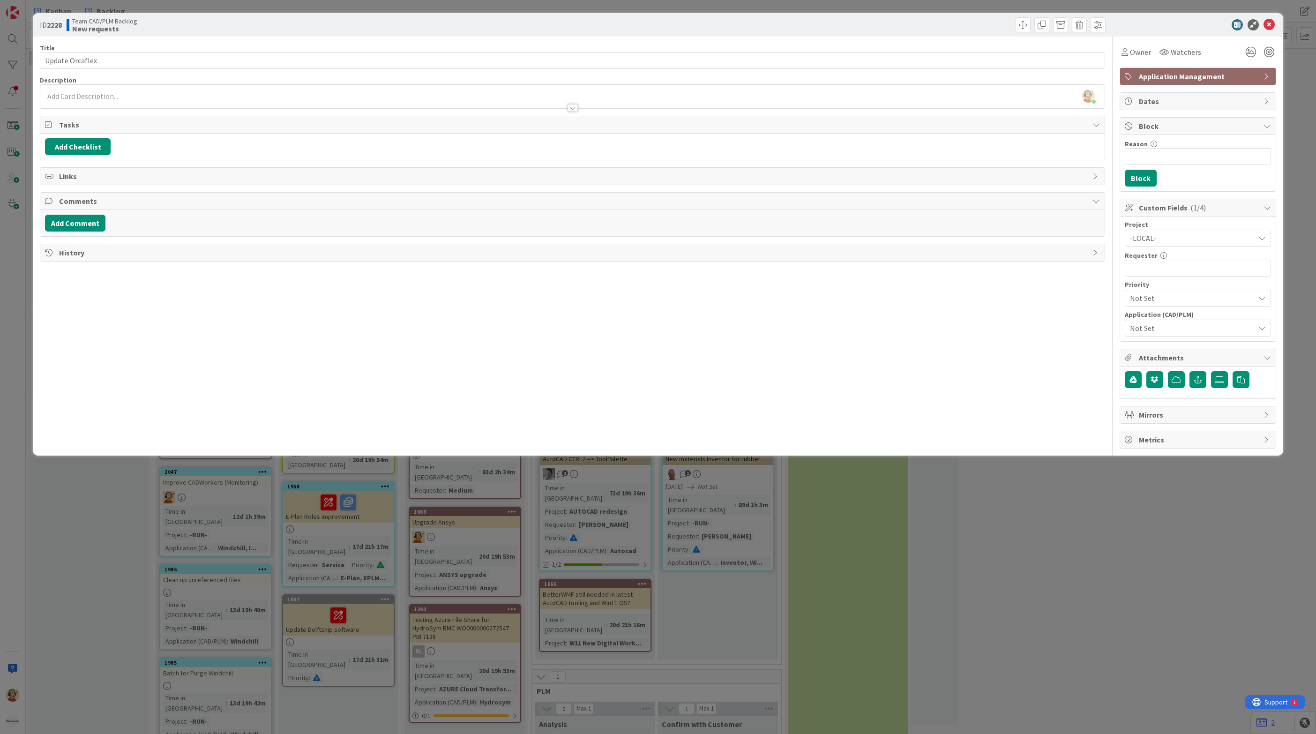
click at [1164, 243] on span "-LOCAL-" at bounding box center [1190, 238] width 120 height 13
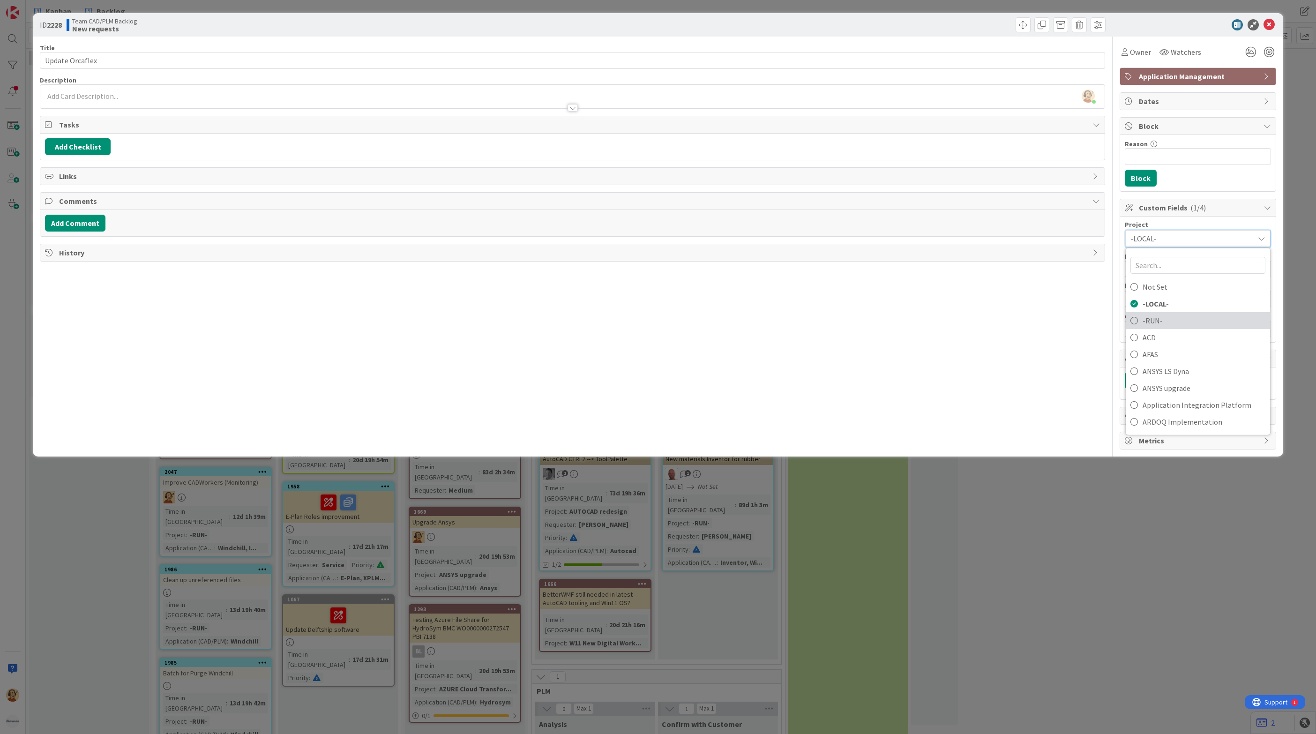
click at [1159, 327] on span "-RUN-" at bounding box center [1204, 321] width 123 height 14
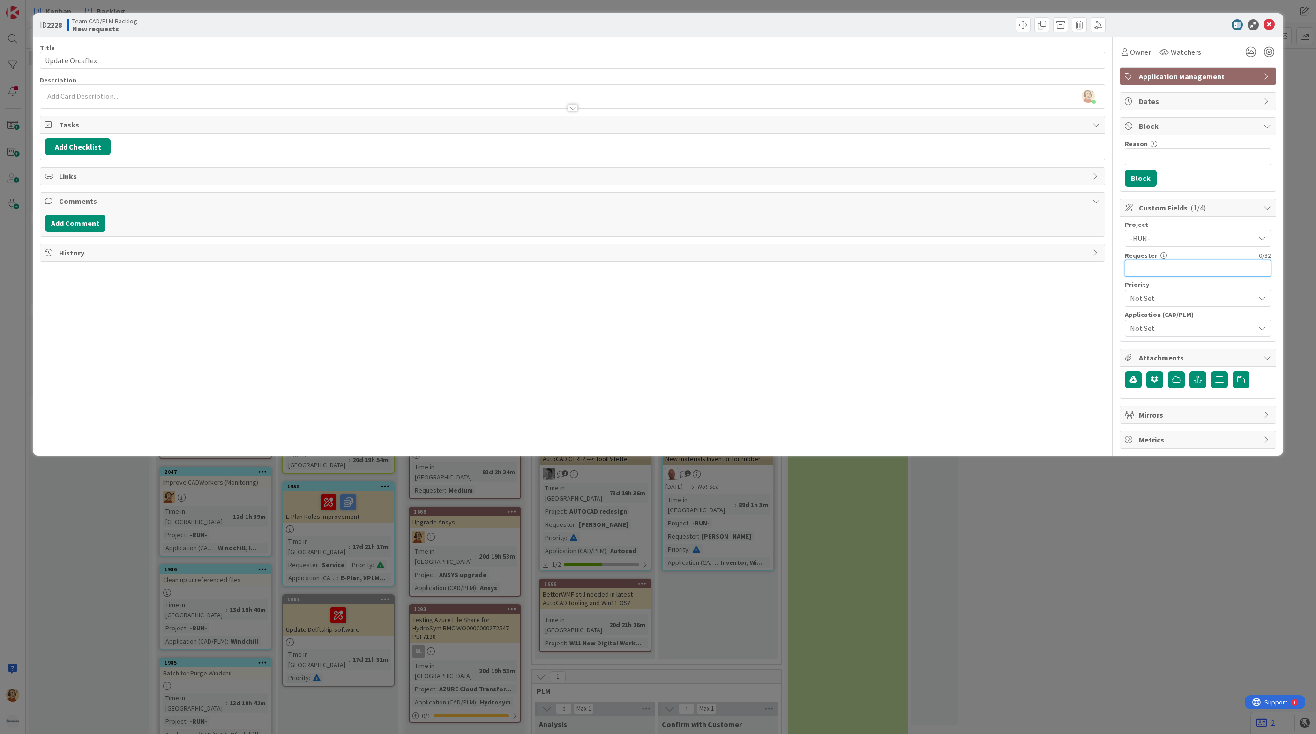
click at [1142, 270] on input "text" at bounding box center [1198, 268] width 146 height 17
type input "M. Stofregen"
click at [1143, 298] on span "Not Set" at bounding box center [1190, 298] width 120 height 13
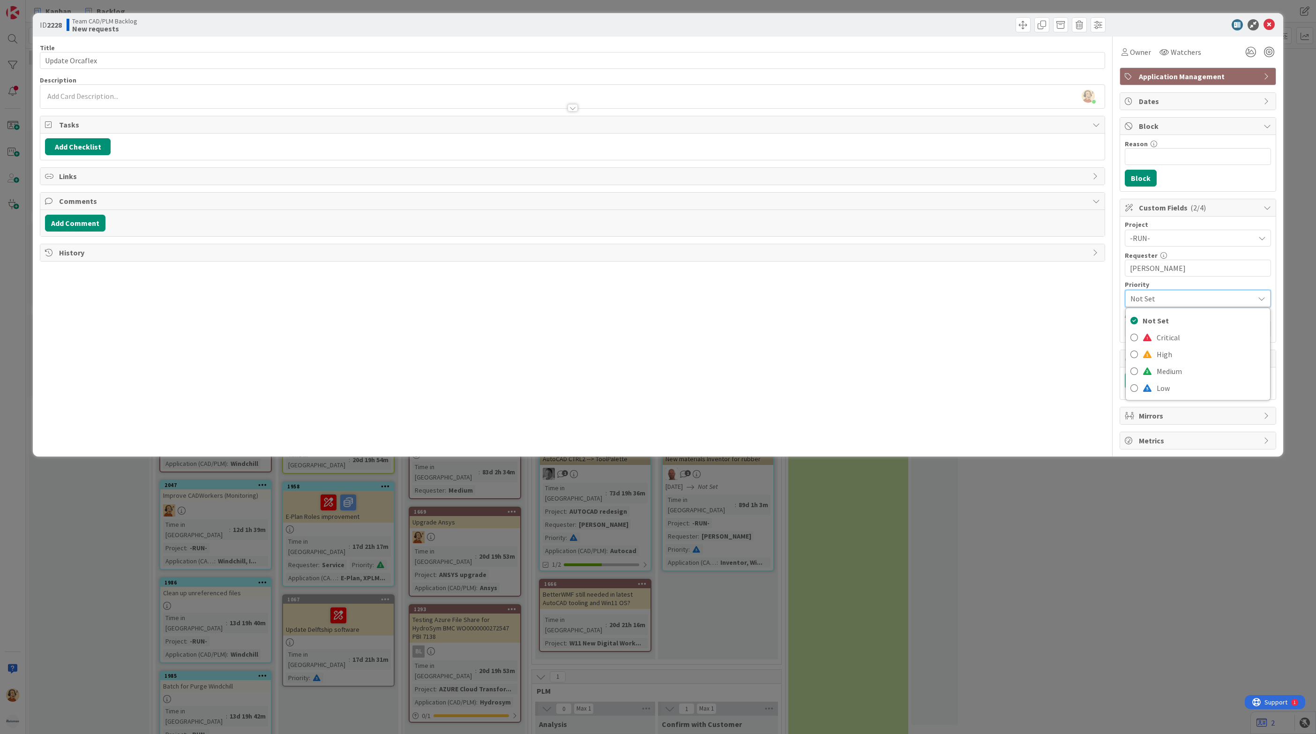
click at [991, 336] on div "Title 15 / 128 Update Orcaflex Description Richard Halve just joined Owner Watc…" at bounding box center [573, 243] width 1066 height 413
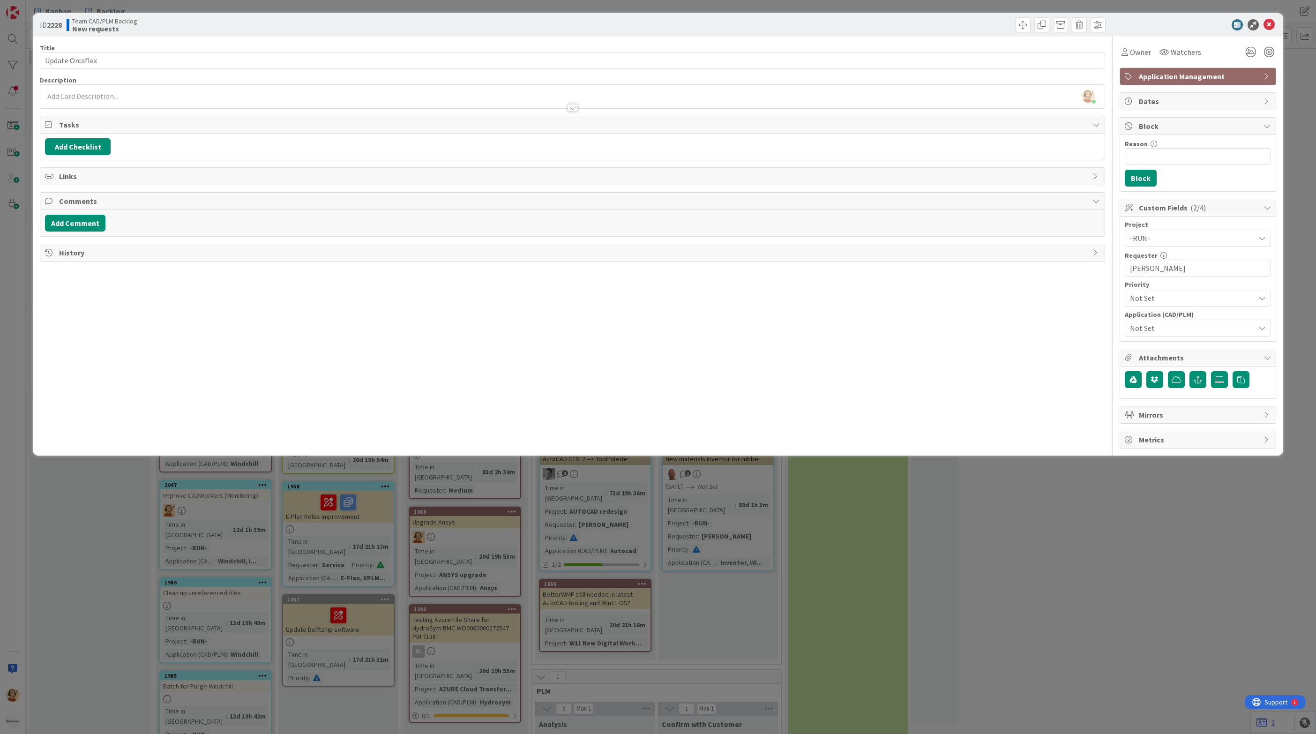
click at [1137, 333] on span "Not Set" at bounding box center [1192, 328] width 125 height 11
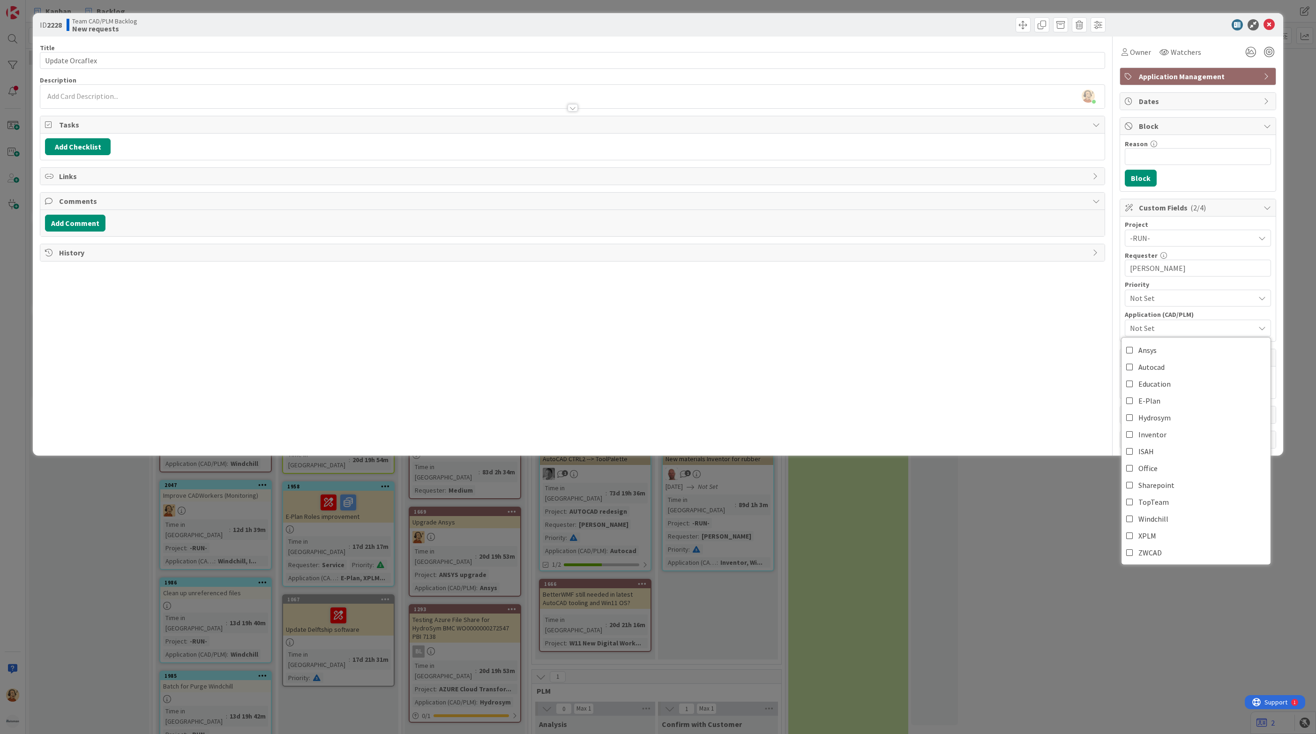
click at [919, 365] on div "Title 15 / 128 Update Orcaflex Description Richard Halve just joined Owner Watc…" at bounding box center [573, 243] width 1066 height 412
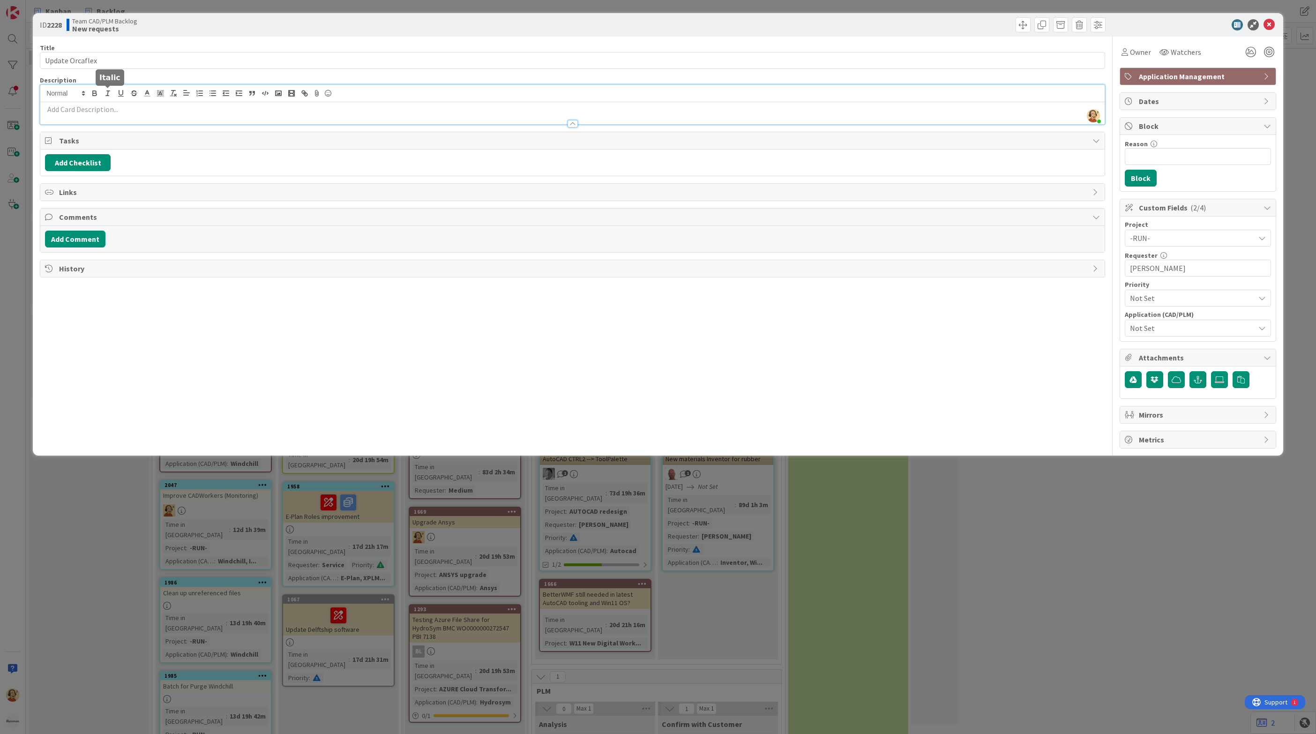
click at [105, 98] on div "[PERSON_NAME] just joined" at bounding box center [572, 104] width 1065 height 39
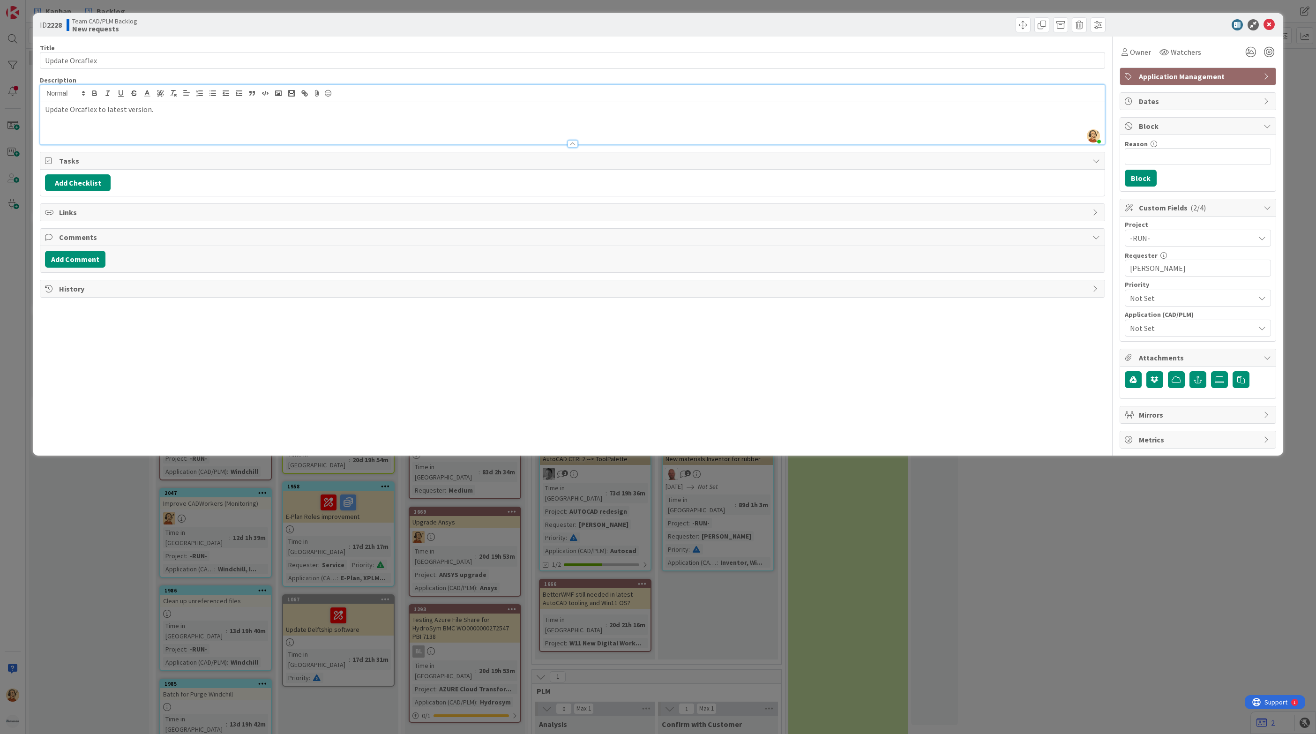
drag, startPoint x: 83, startPoint y: 110, endPoint x: 370, endPoint y: 124, distance: 287.2
click at [370, 124] on p at bounding box center [572, 120] width 1055 height 11
click at [86, 183] on button "Add Checklist" at bounding box center [78, 182] width 66 height 17
click at [86, 229] on input at bounding box center [122, 228] width 145 height 17
type input "Deployable Package"
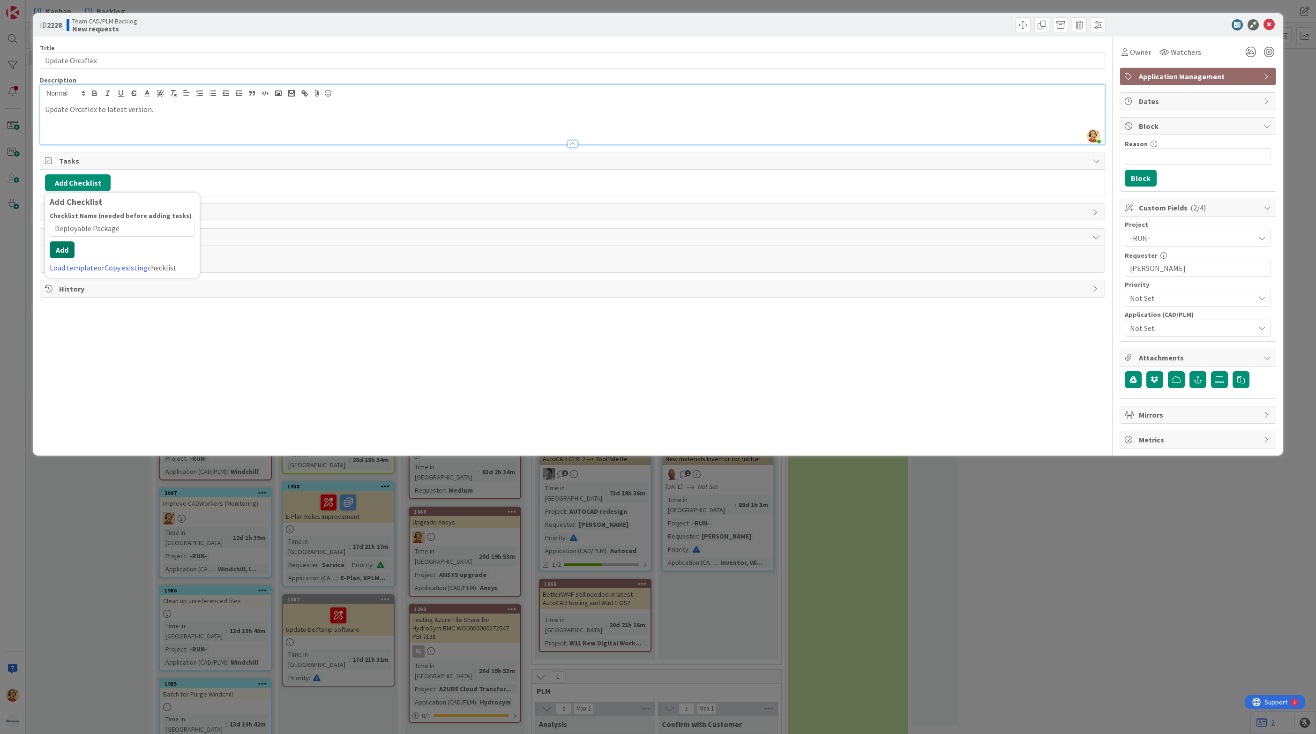
click at [62, 257] on button "Add" at bounding box center [62, 249] width 25 height 17
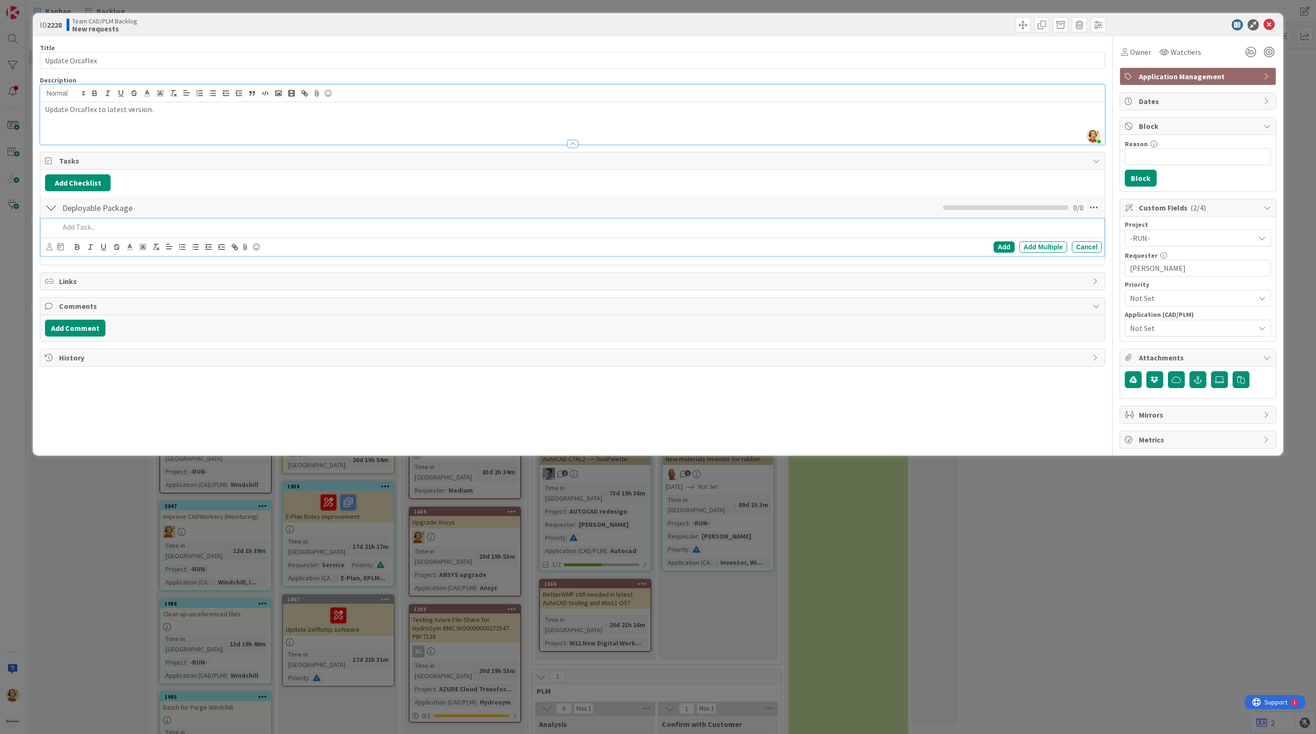
click at [120, 231] on p at bounding box center [579, 227] width 1039 height 11
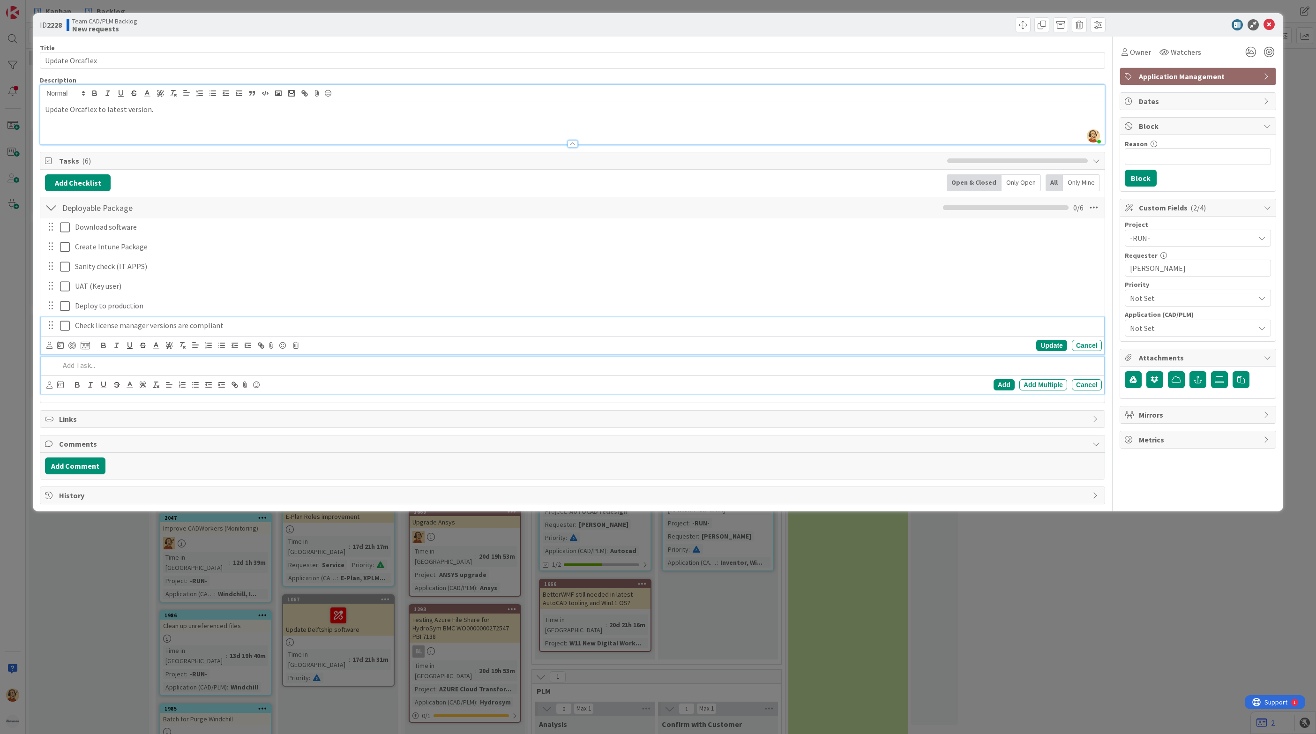
click at [160, 328] on p "Check license manager versions are compliant" at bounding box center [586, 325] width 1023 height 11
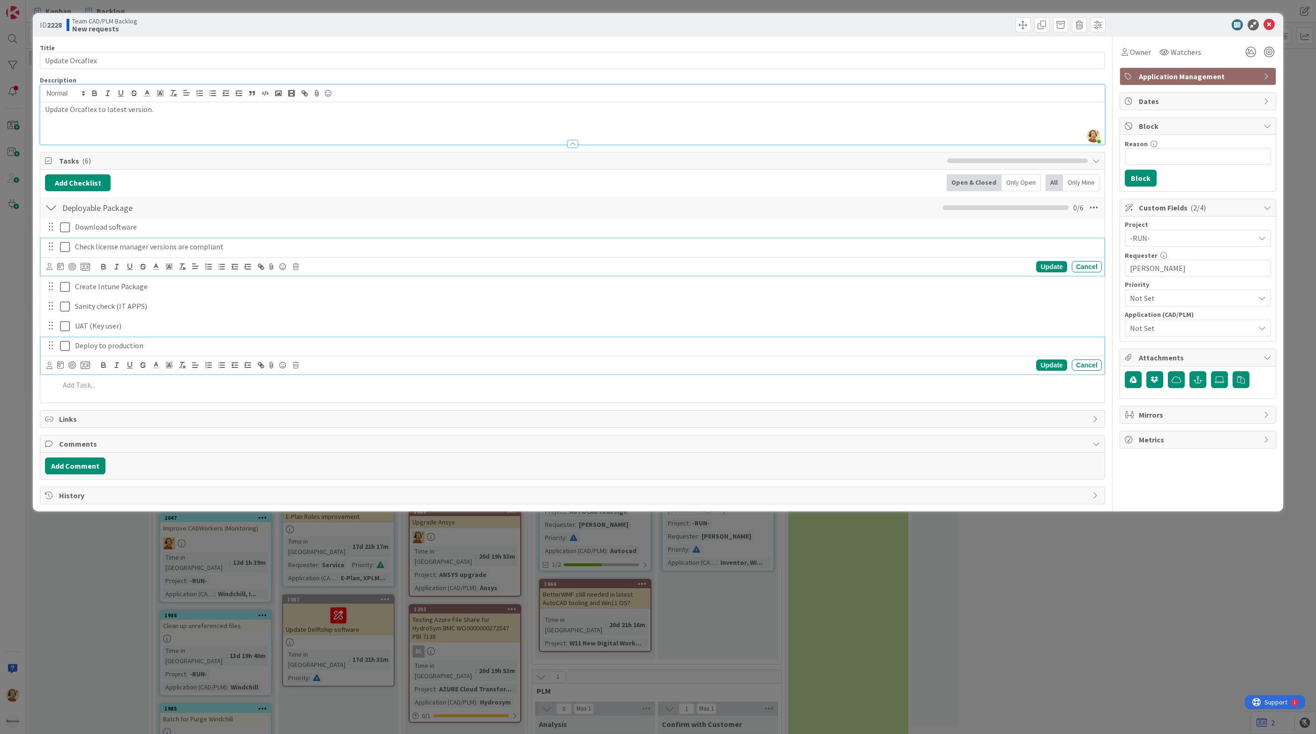
click at [234, 351] on p "Deploy to production" at bounding box center [586, 345] width 1023 height 11
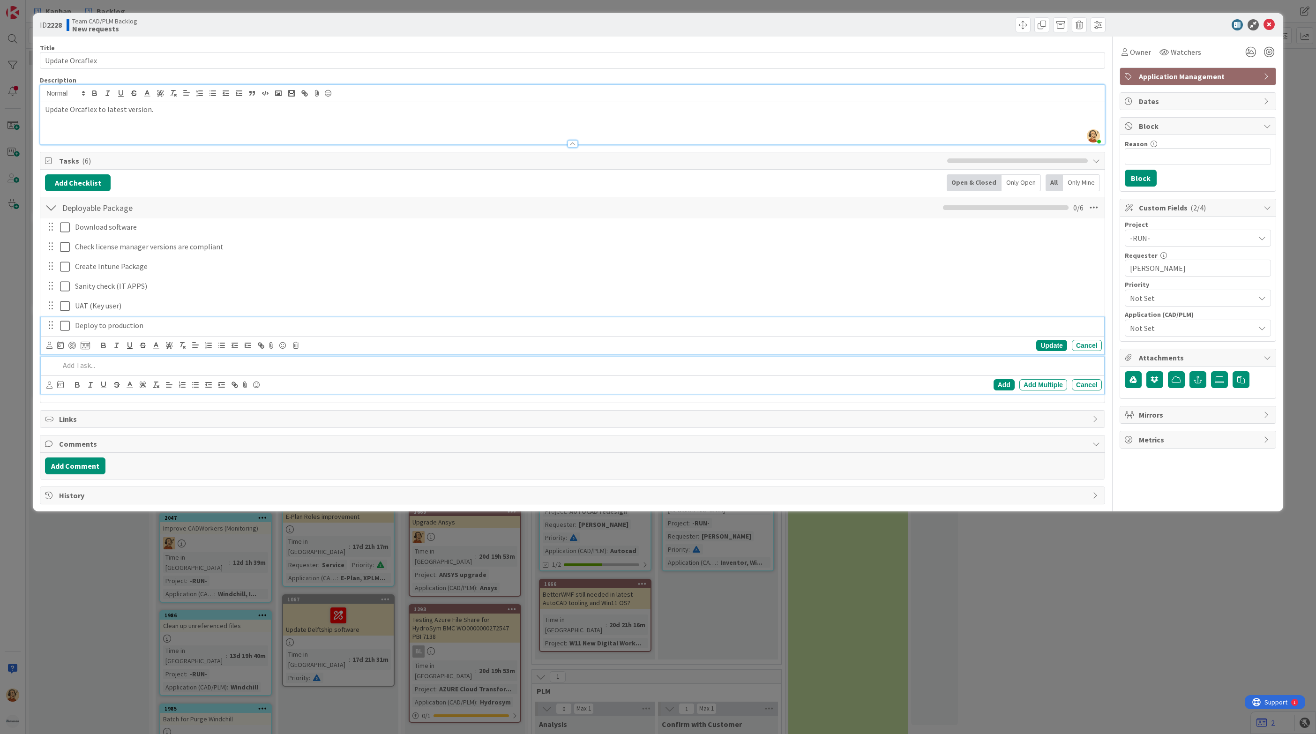
click at [97, 371] on p at bounding box center [579, 365] width 1039 height 11
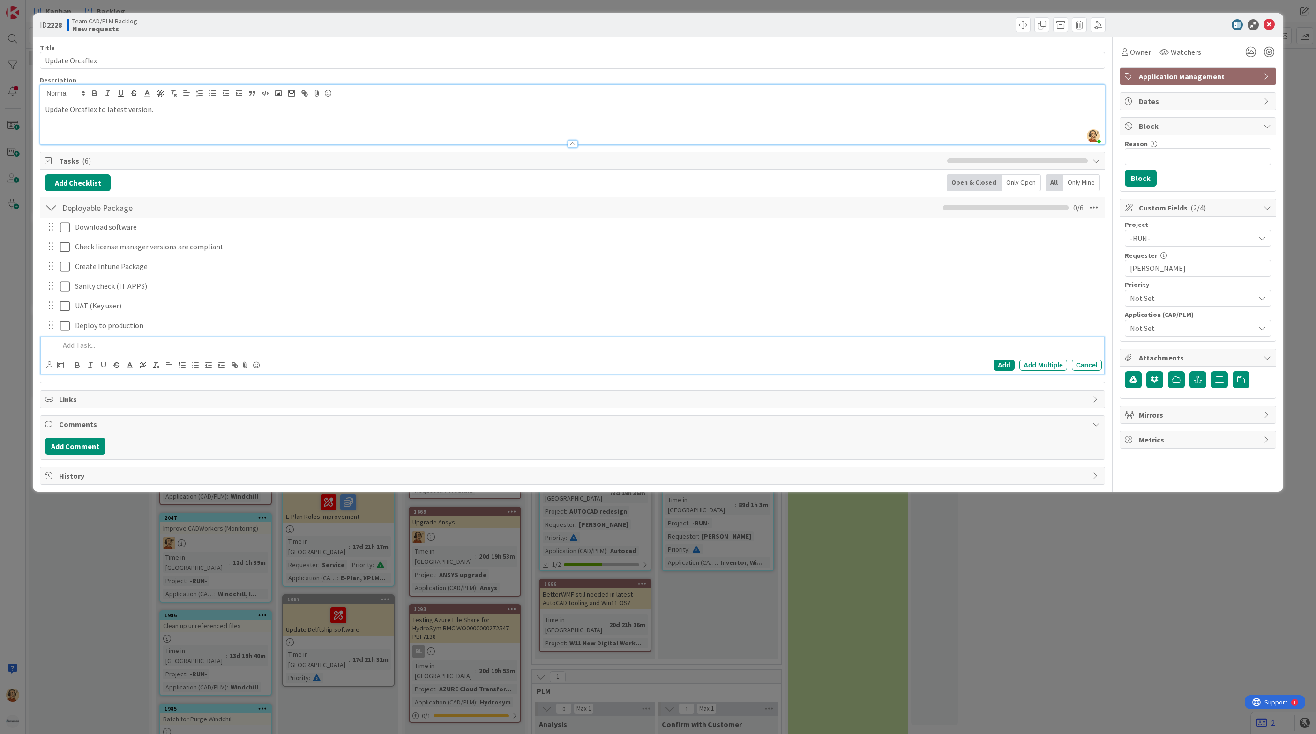
click at [69, 348] on p at bounding box center [579, 345] width 1039 height 11
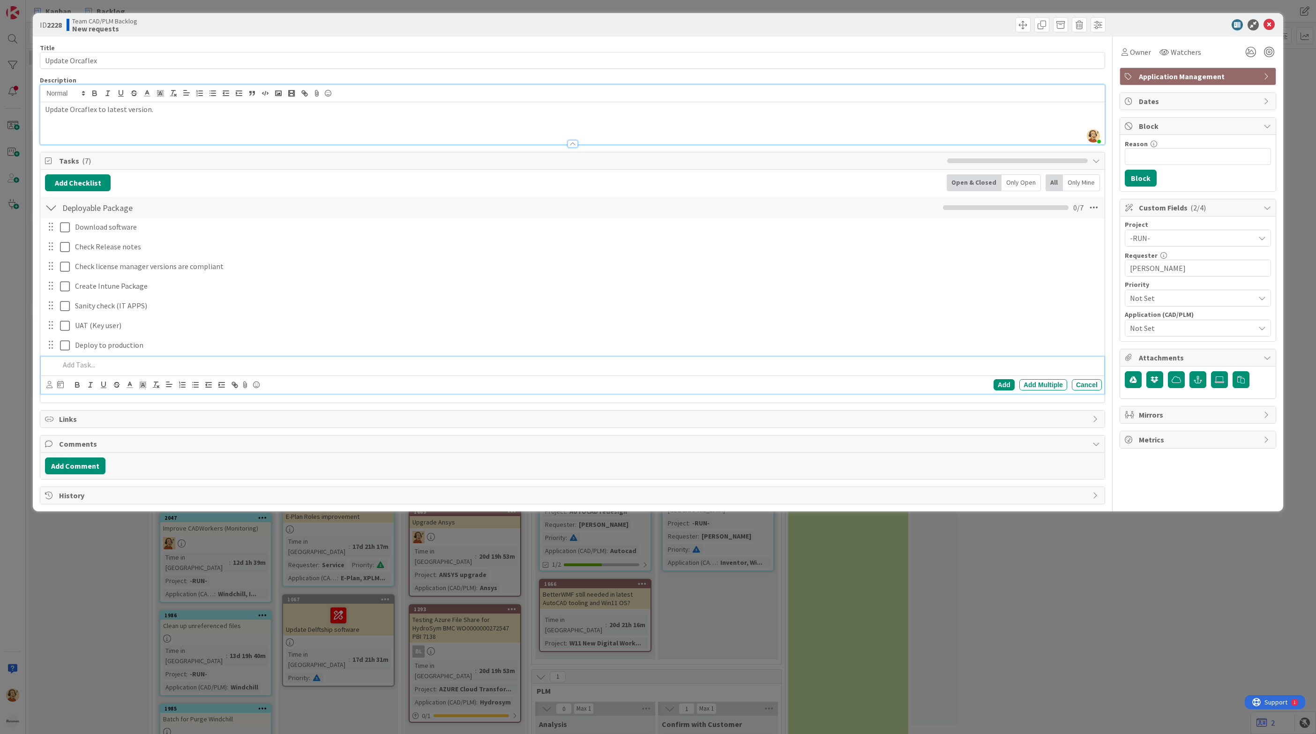
click at [534, 28] on div "Team CAD/PLM Backlog New requests" at bounding box center [319, 24] width 504 height 15
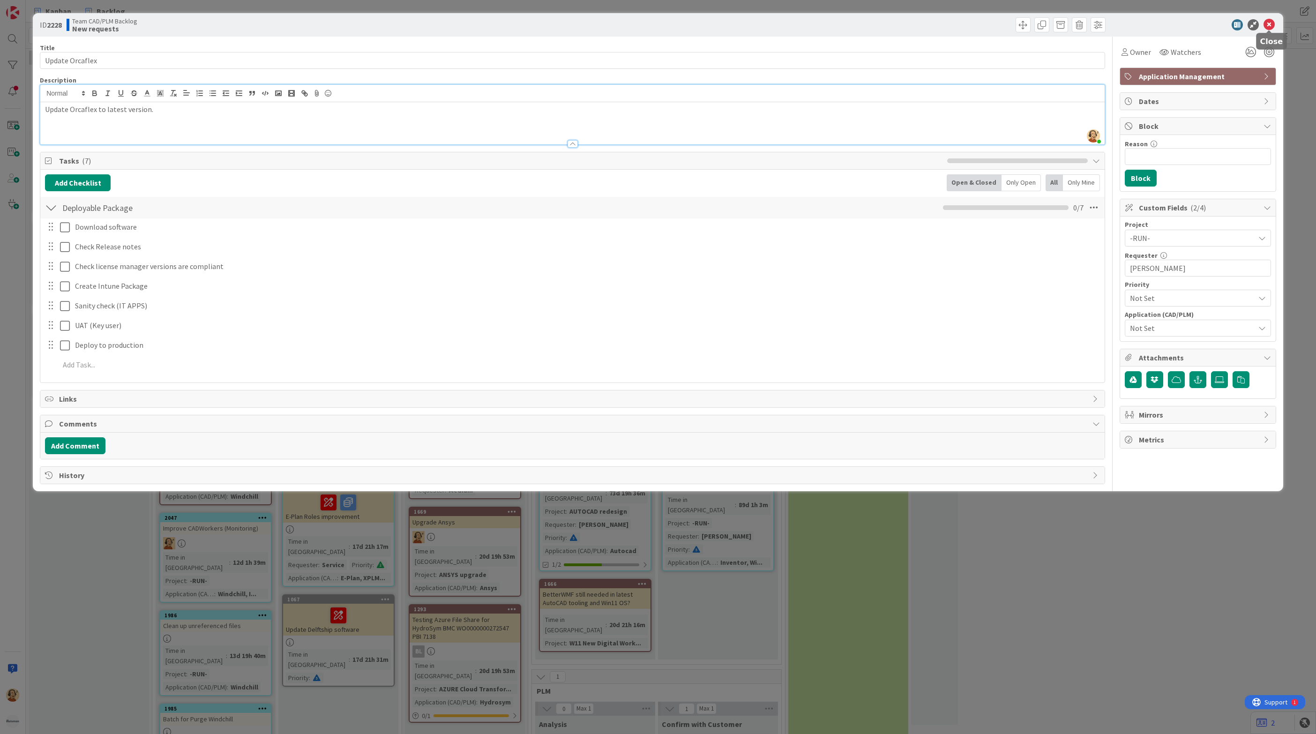
click at [1269, 26] on icon at bounding box center [1269, 24] width 11 height 11
